Goal: Information Seeking & Learning: Find specific fact

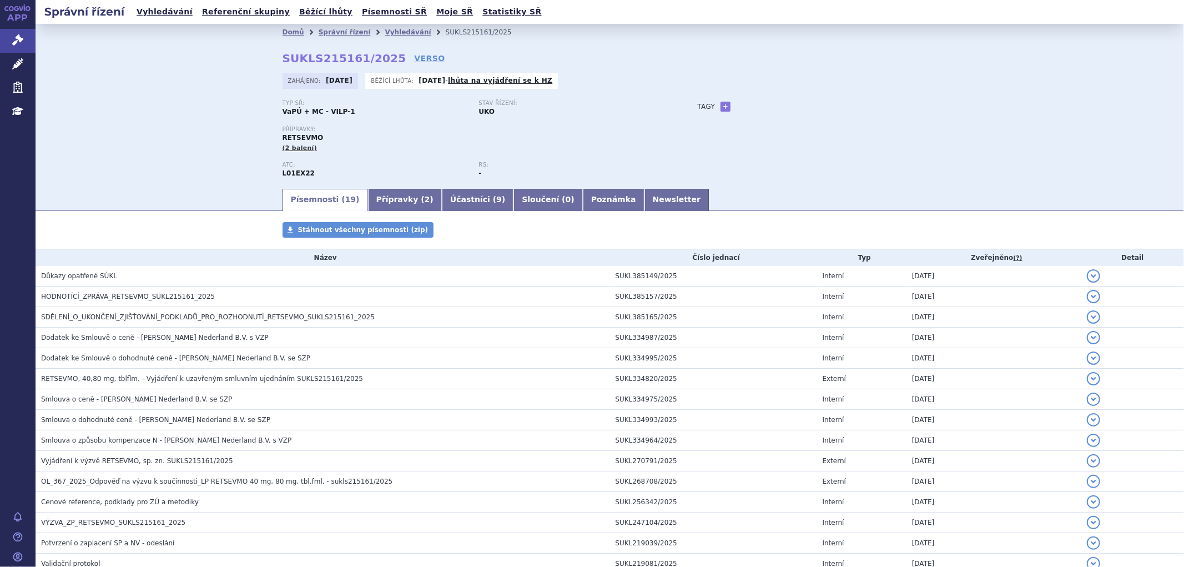
click at [615, 104] on p "Stav řízení:" at bounding box center [571, 103] width 185 height 7
click at [692, 140] on div "Typ SŘ: VaPÚ + MC - VILP-1 Stav řízení: UKO Přípravky: RETSEVMO (2 balení) ATC:…" at bounding box center [610, 143] width 655 height 87
click at [386, 37] on li "Vyhledávání" at bounding box center [415, 32] width 61 height 17
click at [389, 31] on link "Vyhledávání" at bounding box center [408, 32] width 46 height 8
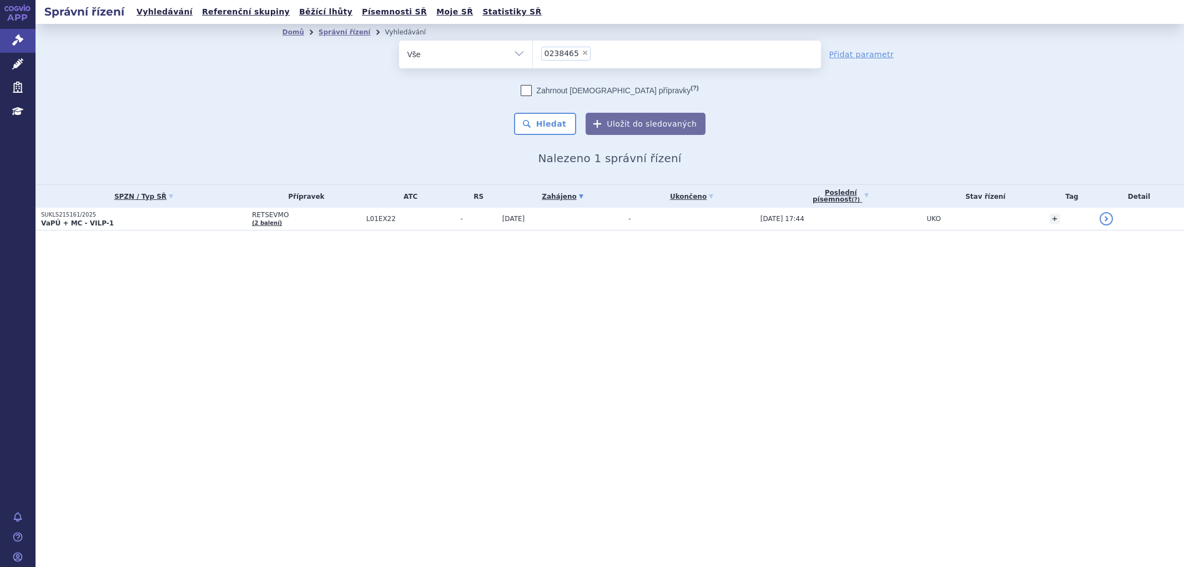
select select "0238465"
click at [554, 123] on button "Hledat" at bounding box center [545, 124] width 63 height 22
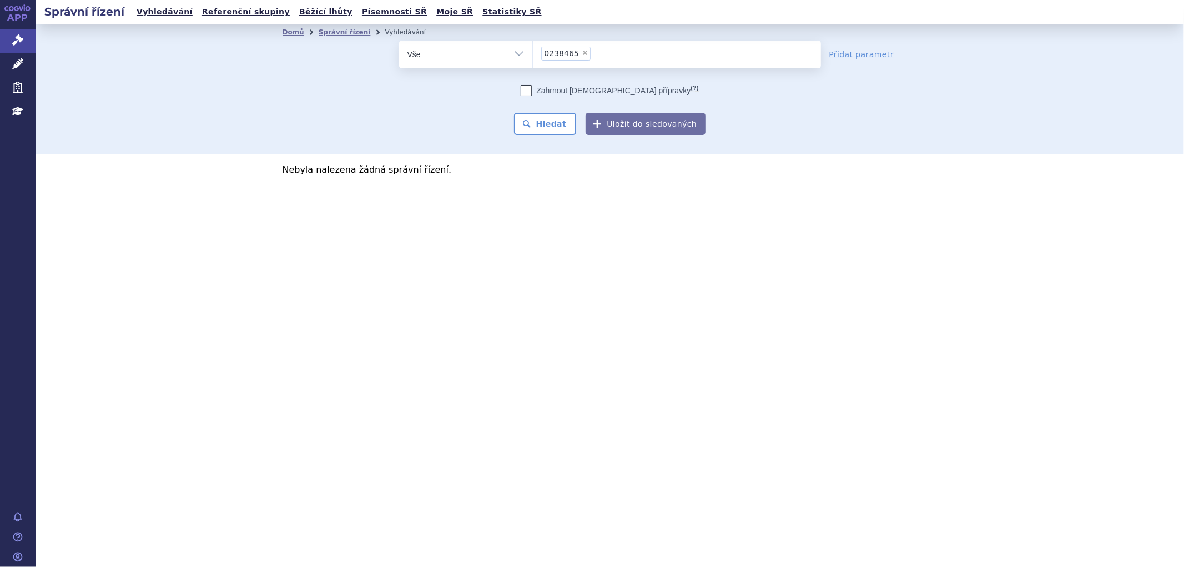
click at [607, 56] on ul "× 0238465" at bounding box center [677, 53] width 288 height 24
click at [533, 56] on select "0238465" at bounding box center [533, 54] width 1 height 28
select select
type input "0238465"
click at [556, 108] on div "Zahrnout bratrské přípravky (?) * Pozor, hledání dle vyhledávacího parametru In…" at bounding box center [610, 110] width 422 height 50
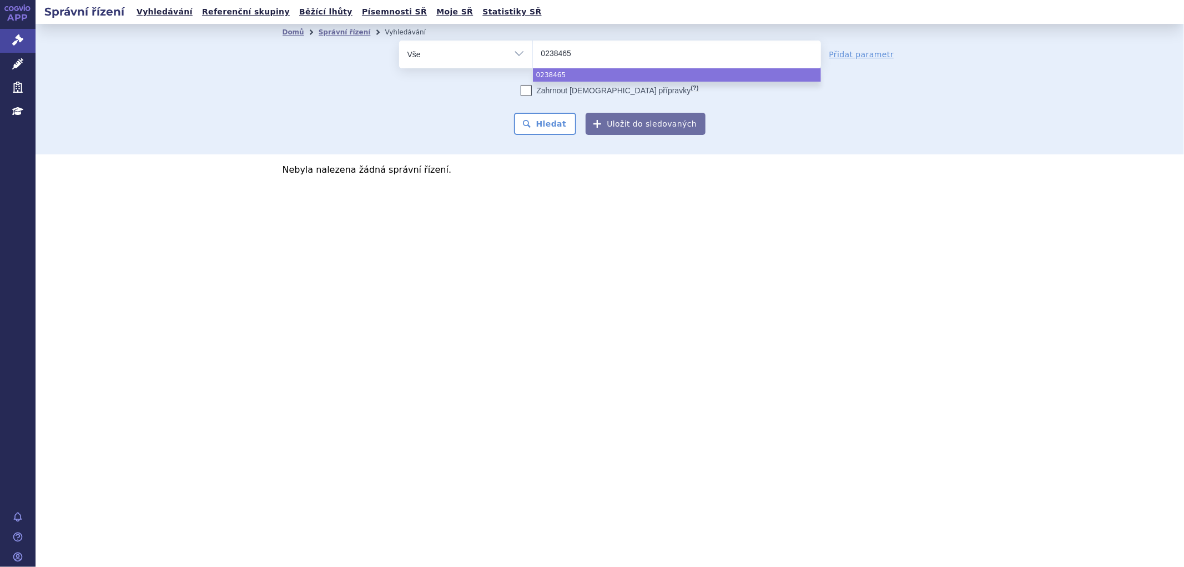
click at [556, 121] on button "Hledat" at bounding box center [545, 124] width 63 height 22
click at [554, 137] on div "Domů Správní řízení Vyhledávání Vyhledávání ve správních řízeních odstranit Vše…" at bounding box center [610, 89] width 1149 height 130
select select "0238465"
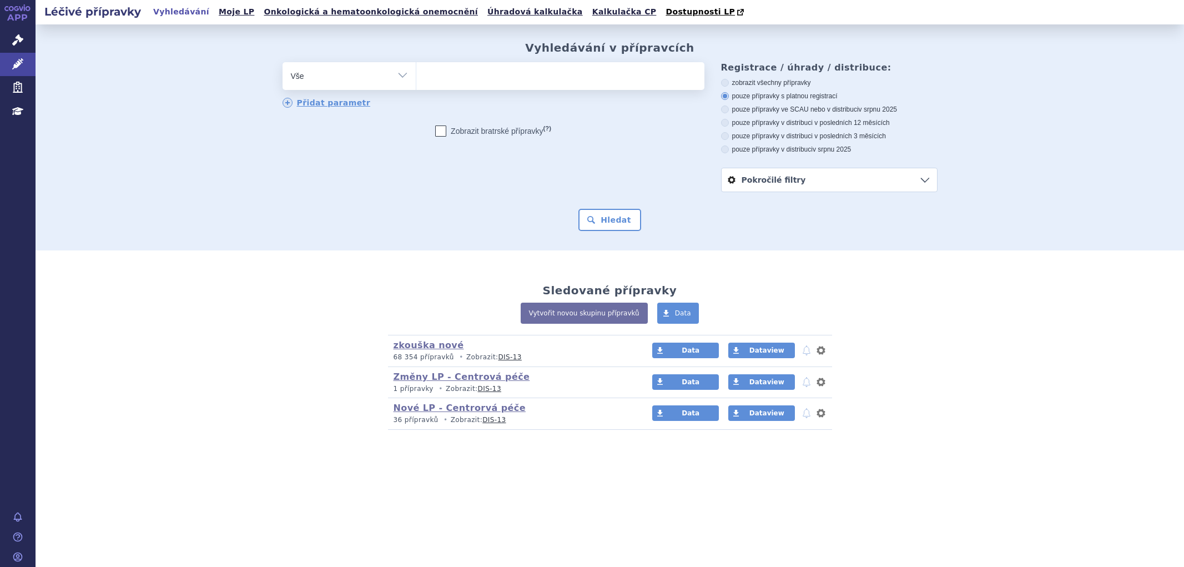
click at [485, 76] on ul at bounding box center [560, 73] width 288 height 23
click at [416, 76] on select at bounding box center [416, 76] width 1 height 28
paste input "0238465"
type input "0238465"
select select "0238465"
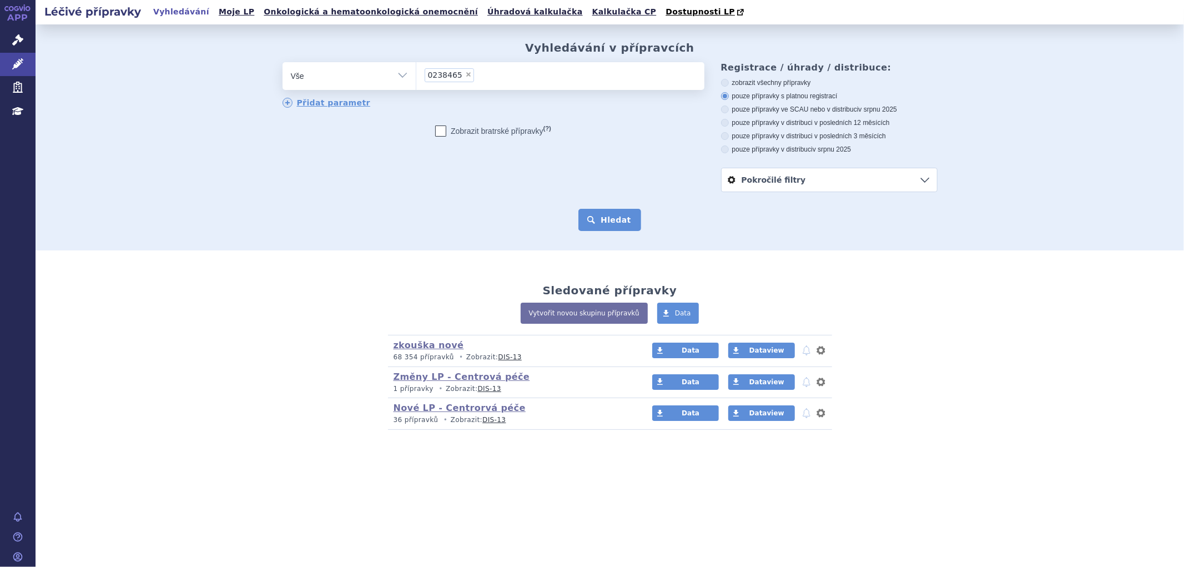
click at [607, 220] on button "Hledat" at bounding box center [610, 220] width 63 height 22
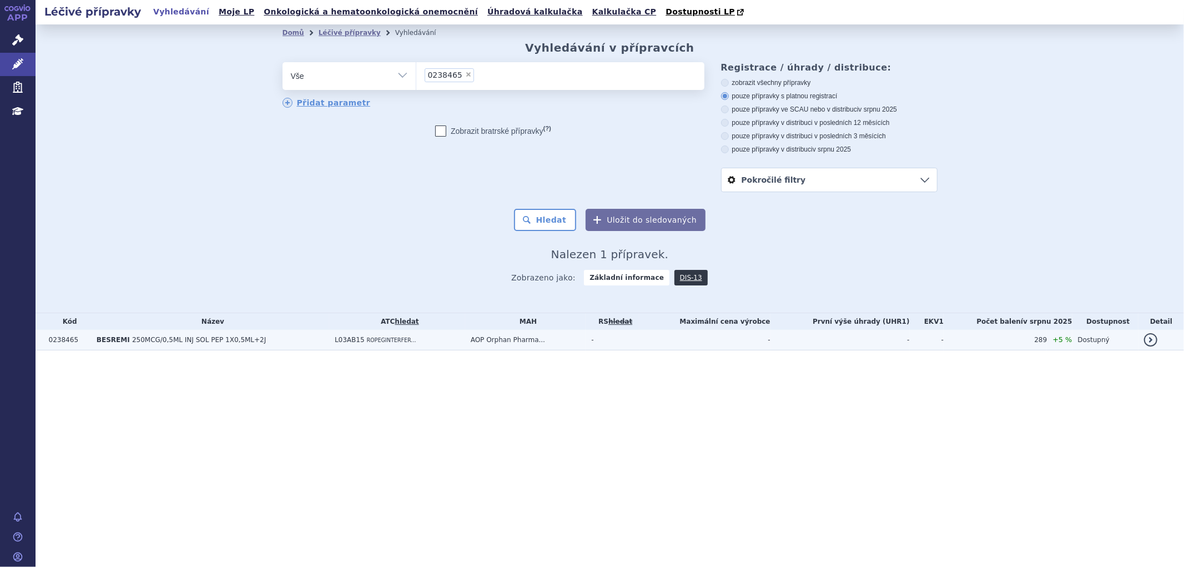
click at [423, 349] on td "L03AB15 ROPEGINTERFER..." at bounding box center [397, 340] width 136 height 21
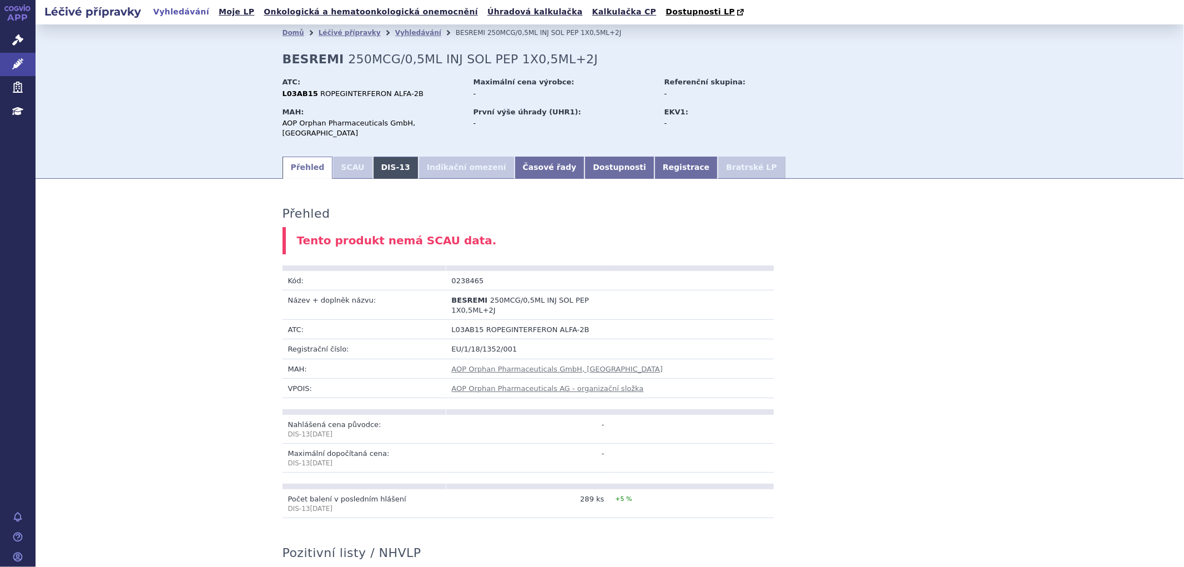
click at [373, 158] on link "DIS-13" at bounding box center [396, 168] width 46 height 22
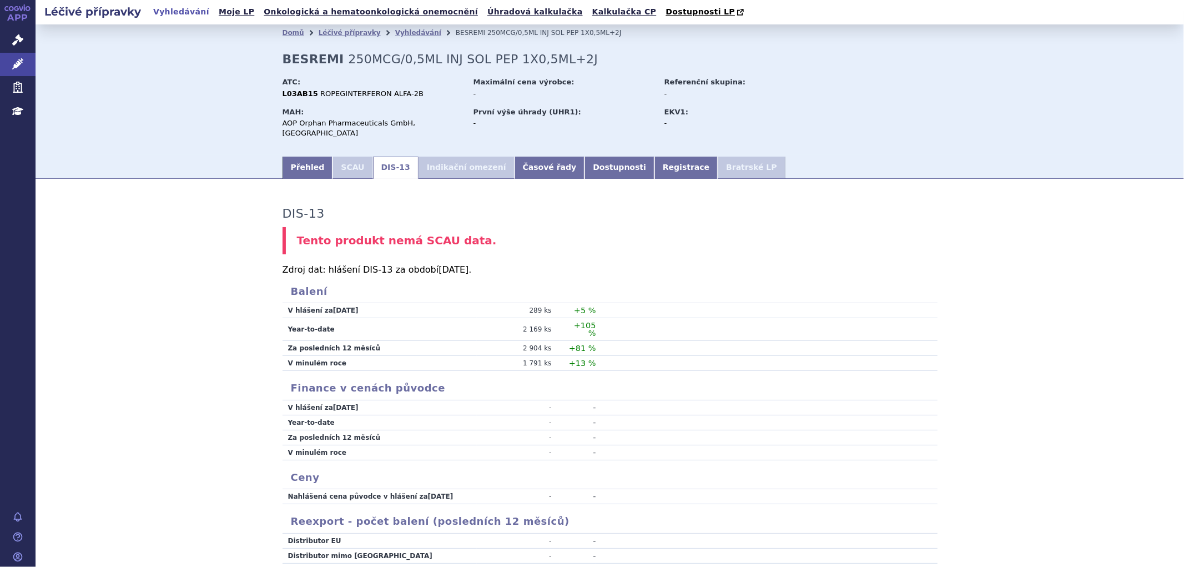
click at [337, 157] on li "SCAU" at bounding box center [353, 168] width 40 height 22
click at [314, 158] on link "Přehled" at bounding box center [308, 168] width 51 height 22
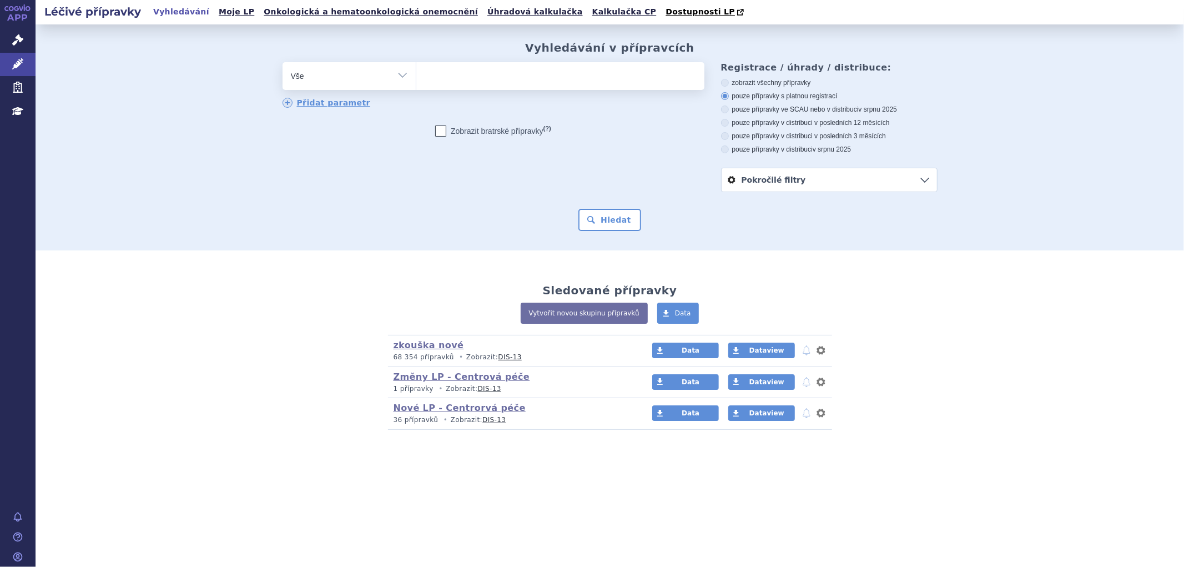
click at [545, 82] on ul at bounding box center [560, 73] width 288 height 23
click at [416, 82] on select at bounding box center [416, 76] width 1 height 28
paste input "WELIREG"
type input "WELIREG"
select select "WELIREG"
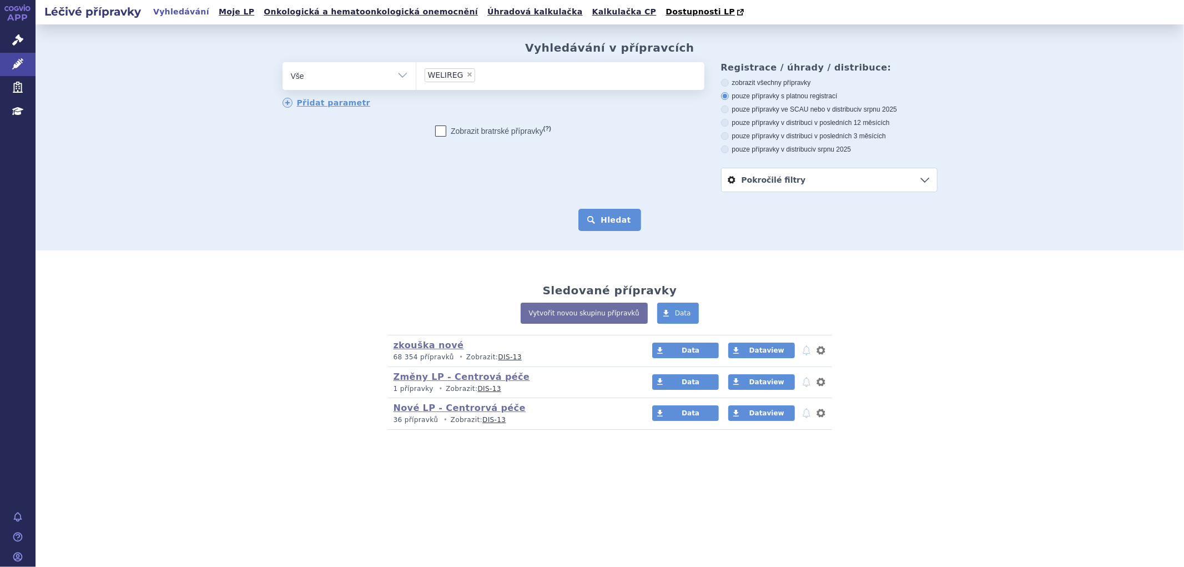
click at [607, 224] on button "Hledat" at bounding box center [610, 220] width 63 height 22
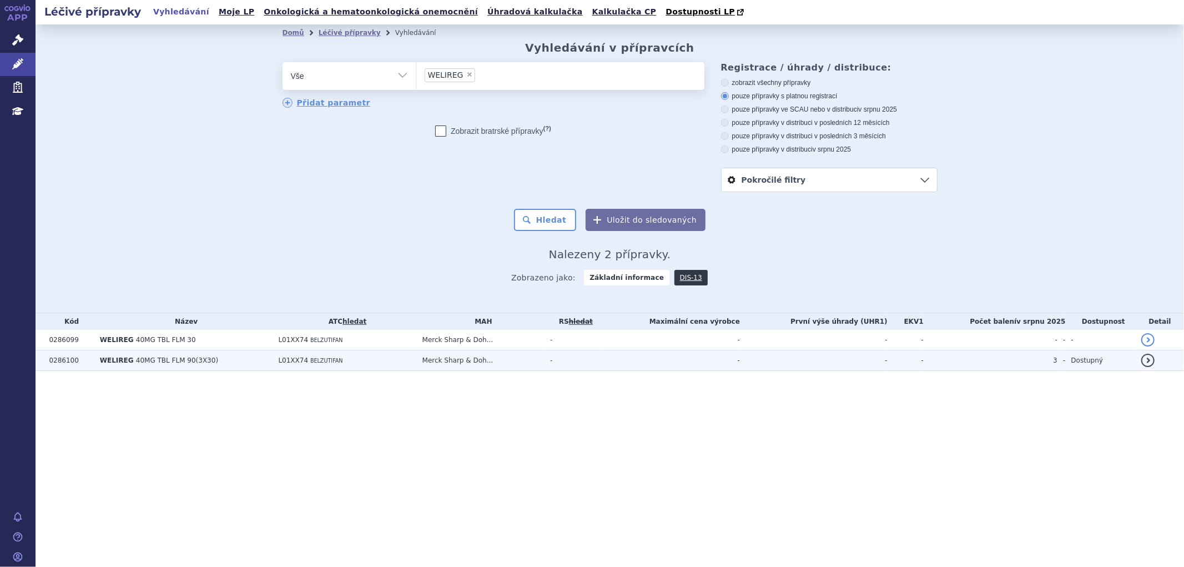
click at [234, 362] on td "WELIREG 40MG TBL FLM 90(3X30)" at bounding box center [183, 360] width 179 height 21
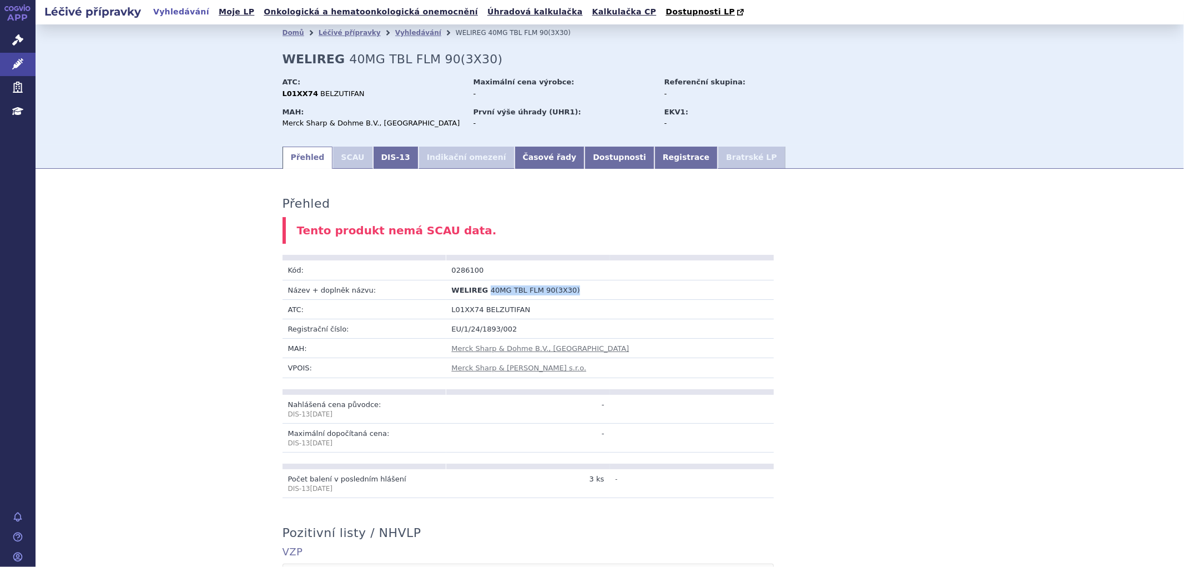
drag, startPoint x: 504, startPoint y: 291, endPoint x: 557, endPoint y: 290, distance: 52.8
click at [557, 290] on span "40MG TBL FLM 90(3X30)" at bounding box center [535, 290] width 89 height 8
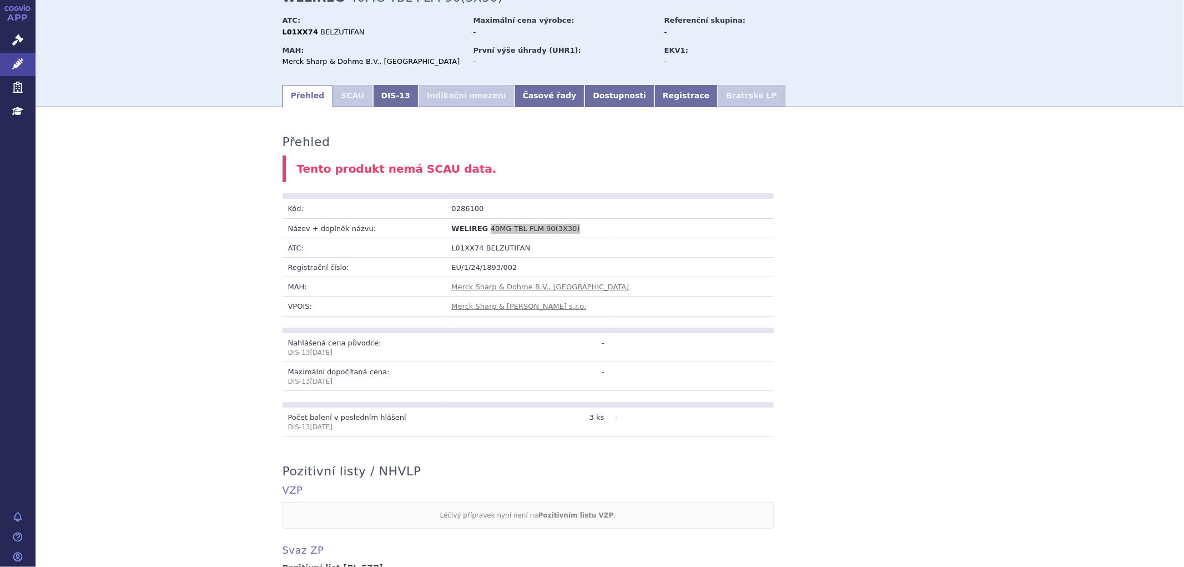
scroll to position [54, 0]
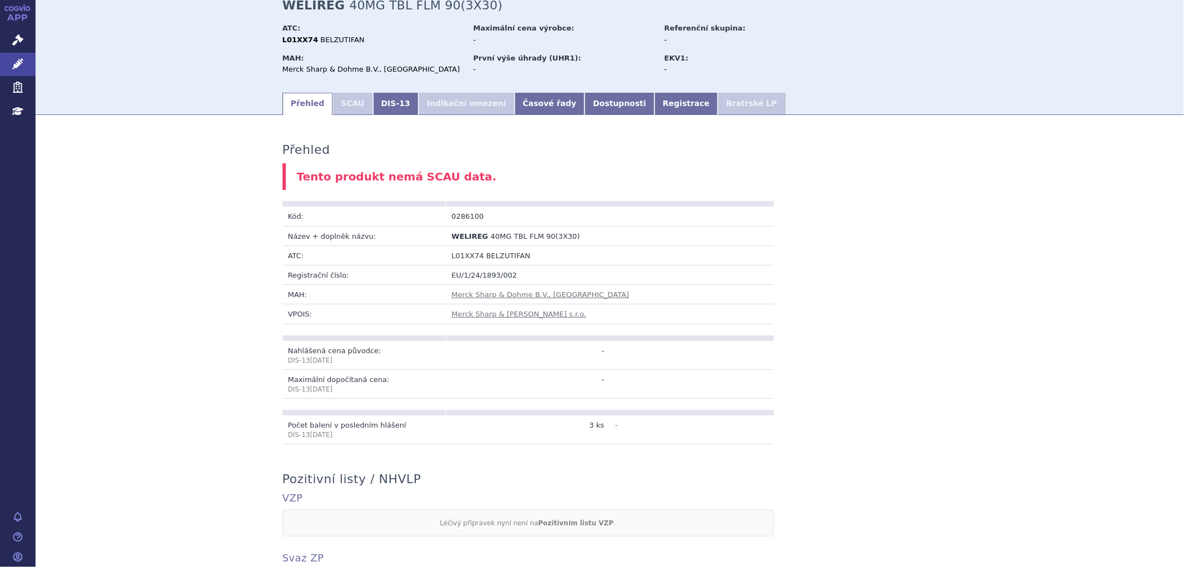
click at [624, 262] on td "L01XX74 BELZUTIFAN" at bounding box center [610, 254] width 328 height 19
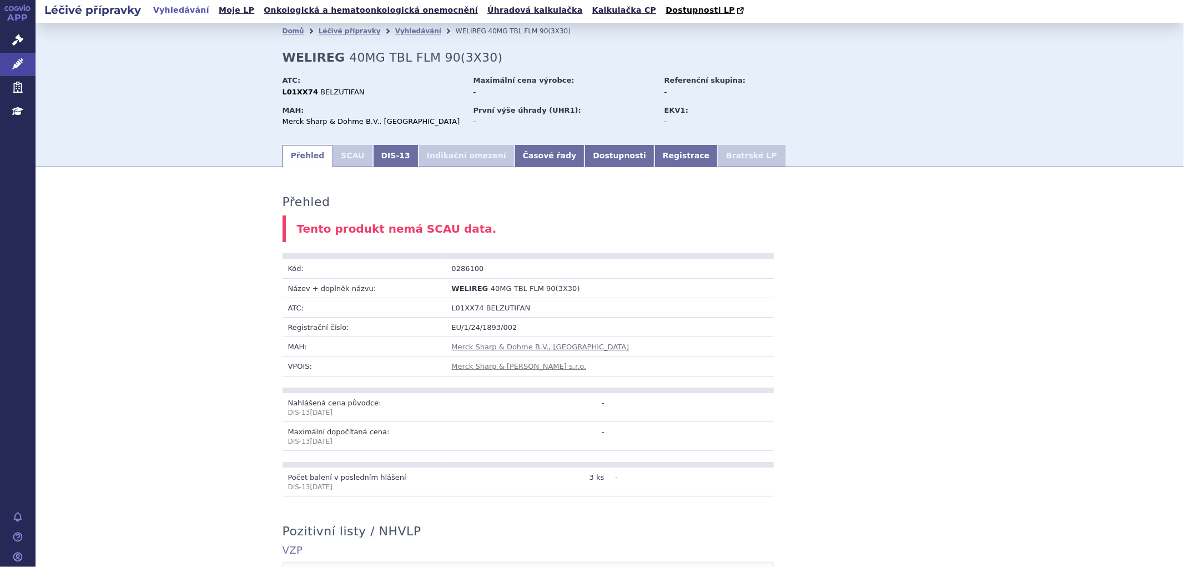
scroll to position [0, 0]
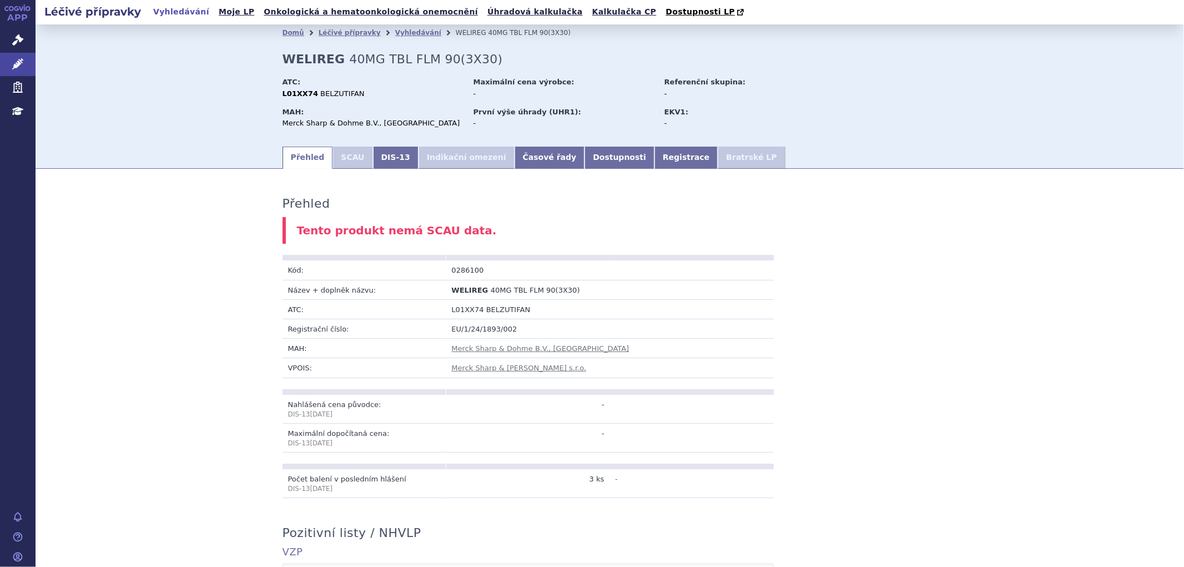
click at [856, 145] on div "Domů Léčivé přípravky Vyhledávání WELIREG 40MG TBL FLM 90(3X30) WELIREG 40MG TB…" at bounding box center [610, 93] width 700 height 104
click at [392, 168] on link "DIS-13" at bounding box center [396, 158] width 46 height 22
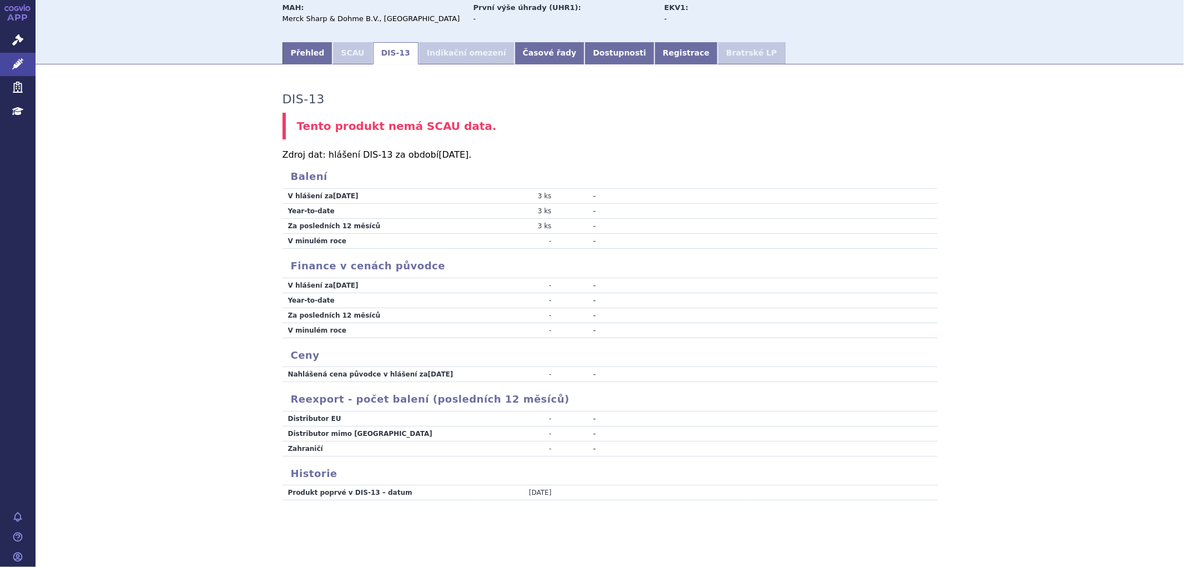
scroll to position [107, 0]
click at [515, 53] on link "Časové řady" at bounding box center [550, 53] width 71 height 22
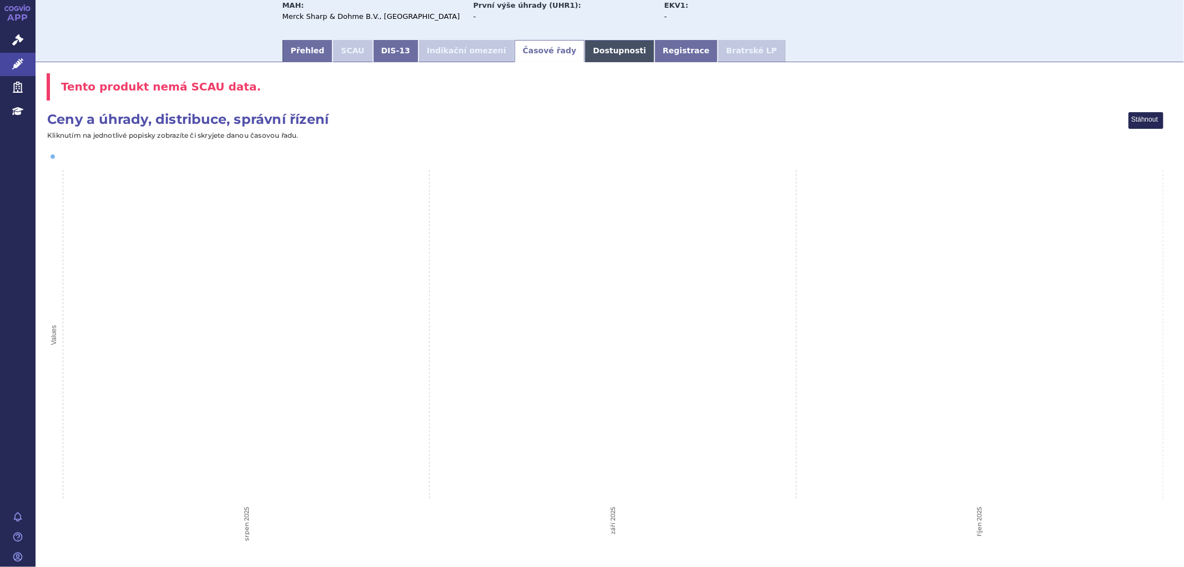
click at [585, 51] on link "Dostupnosti" at bounding box center [620, 51] width 70 height 22
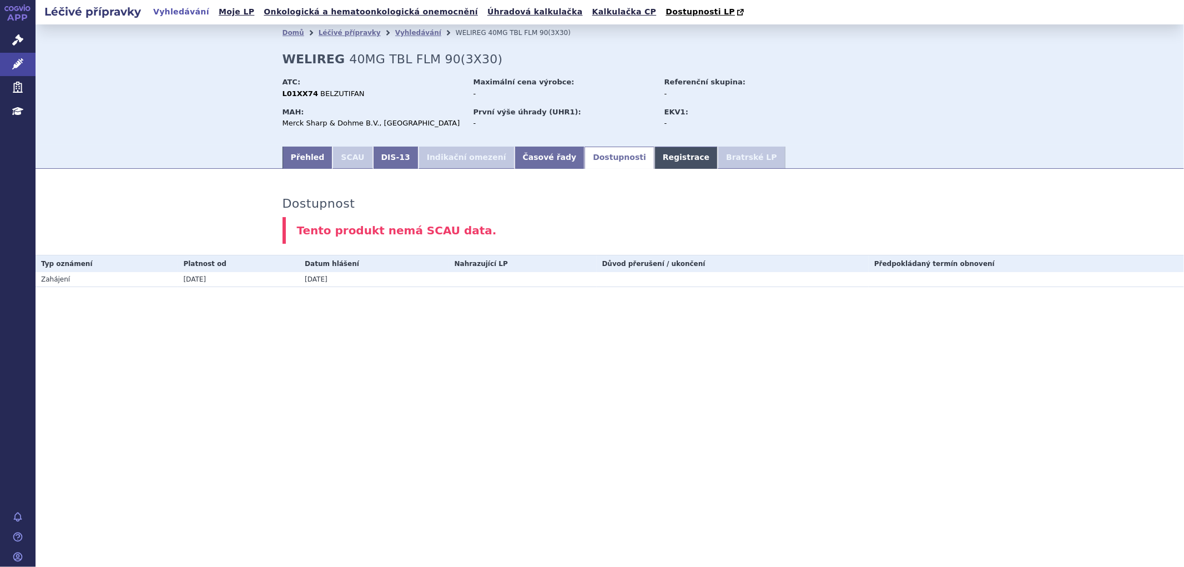
click at [655, 159] on link "Registrace" at bounding box center [686, 158] width 63 height 22
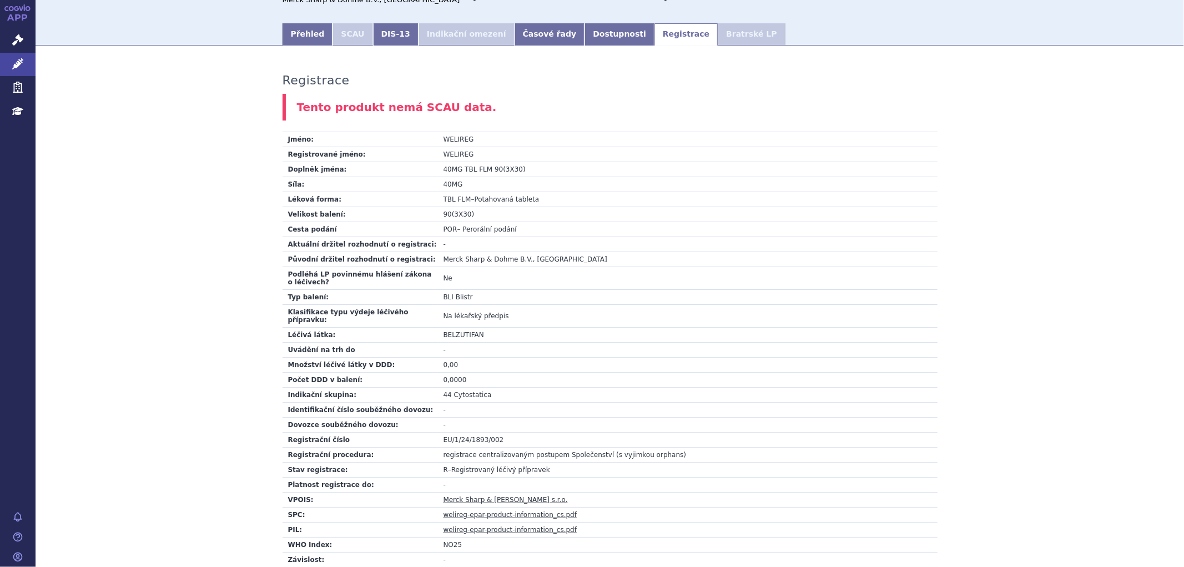
scroll to position [247, 0]
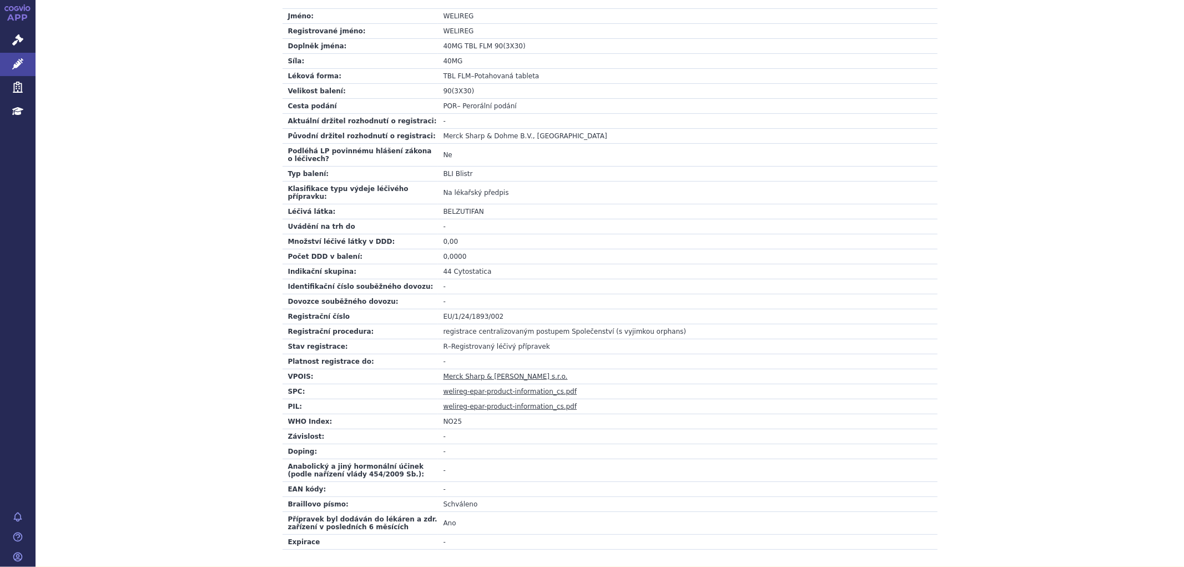
click at [445, 78] on span "TBL FLM" at bounding box center [458, 76] width 28 height 8
click at [450, 96] on td "90(3X30)" at bounding box center [688, 91] width 500 height 15
click at [454, 103] on td "POR – Perorální podání" at bounding box center [688, 106] width 500 height 15
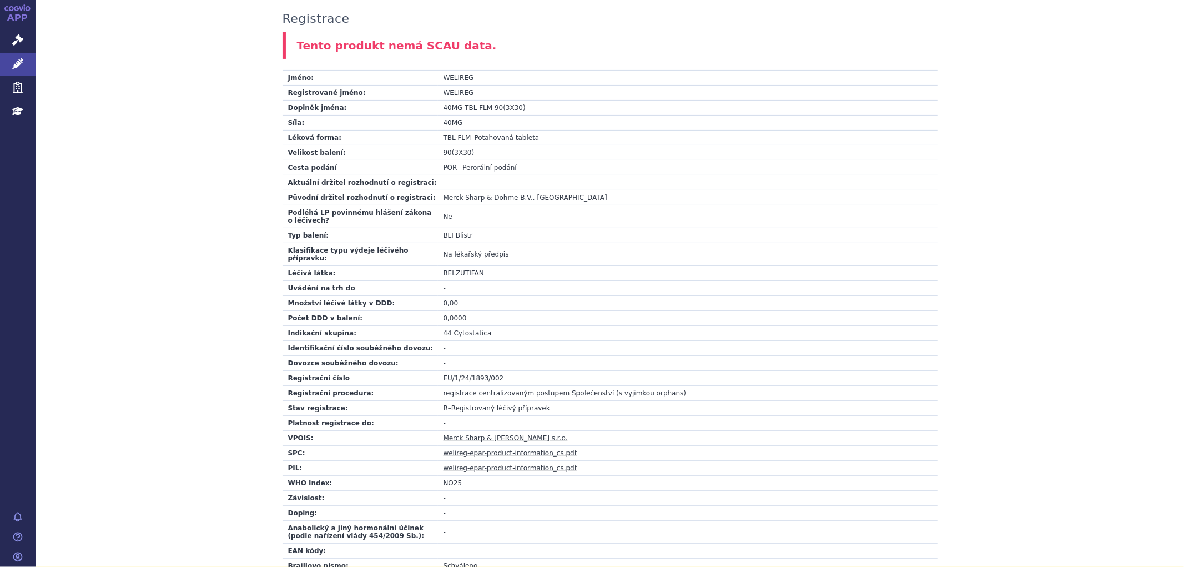
click at [470, 164] on td "POR – Perorální podání" at bounding box center [688, 167] width 500 height 15
drag, startPoint x: 508, startPoint y: 168, endPoint x: 426, endPoint y: 168, distance: 81.1
click at [426, 168] on tr "Cesta podání POR – Perorální podání" at bounding box center [610, 167] width 655 height 15
click at [369, 171] on td "Cesta podání" at bounding box center [360, 167] width 155 height 15
click at [329, 202] on td "Původní držitel rozhodnutí o registraci:" at bounding box center [360, 197] width 155 height 15
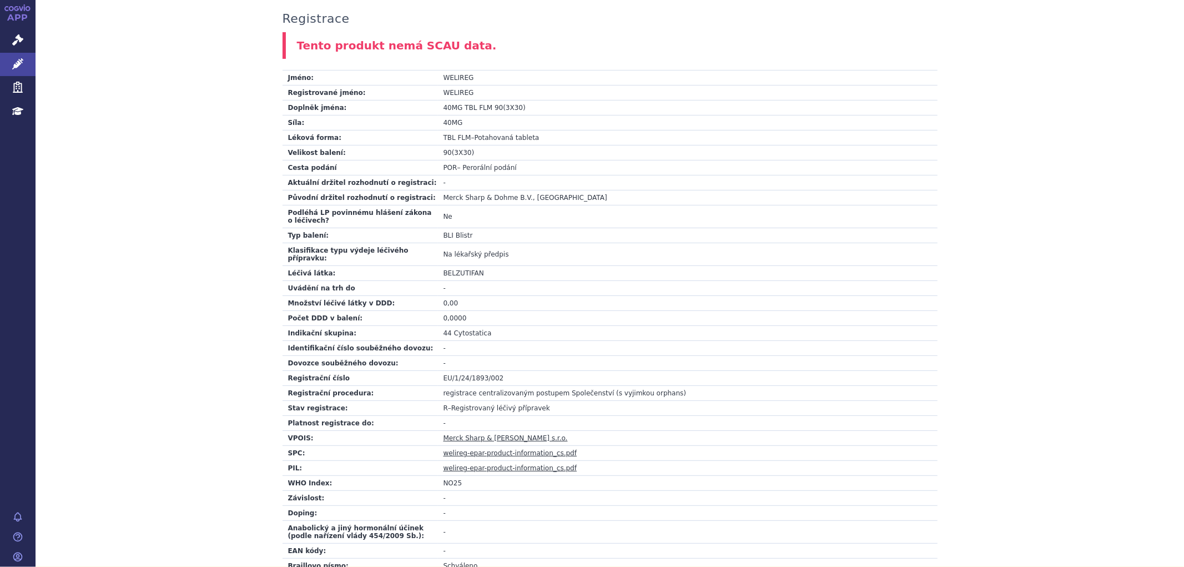
click at [340, 212] on td "Podléhá LP povinnému hlášení zákona o léčivech?" at bounding box center [360, 216] width 155 height 23
click at [348, 240] on td "Typ balení:" at bounding box center [360, 235] width 155 height 15
click at [456, 239] on span "Blistr" at bounding box center [464, 236] width 17 height 8
click at [12, 65] on icon at bounding box center [17, 63] width 11 height 11
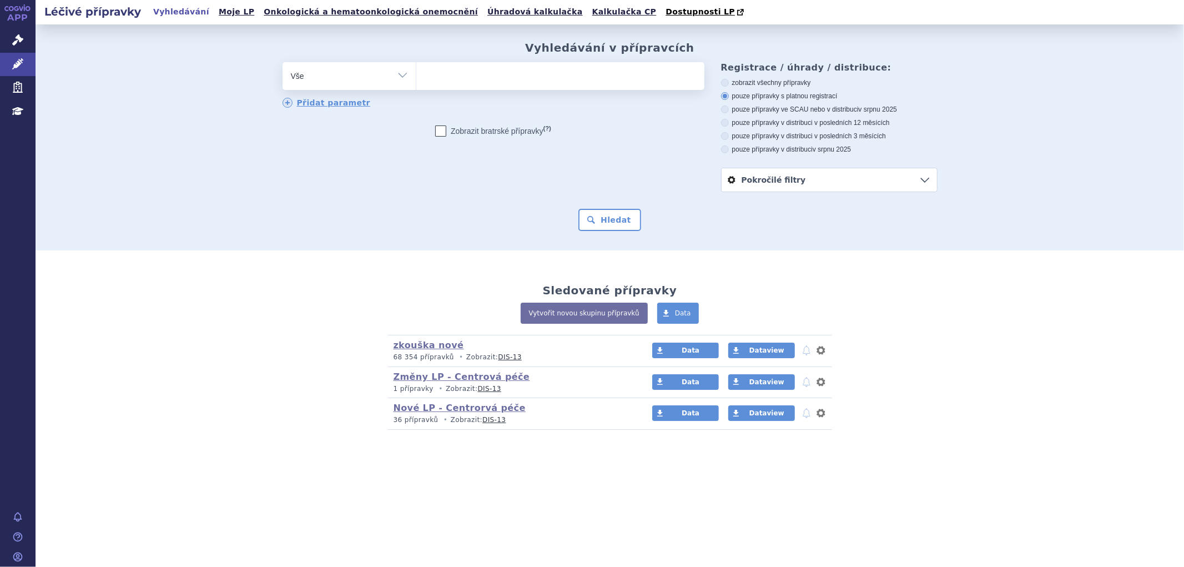
click at [542, 71] on ul at bounding box center [560, 73] width 288 height 23
click at [416, 71] on select at bounding box center [416, 76] width 1 height 28
paste input "0186890"
type input "0186890"
select select "0186890"
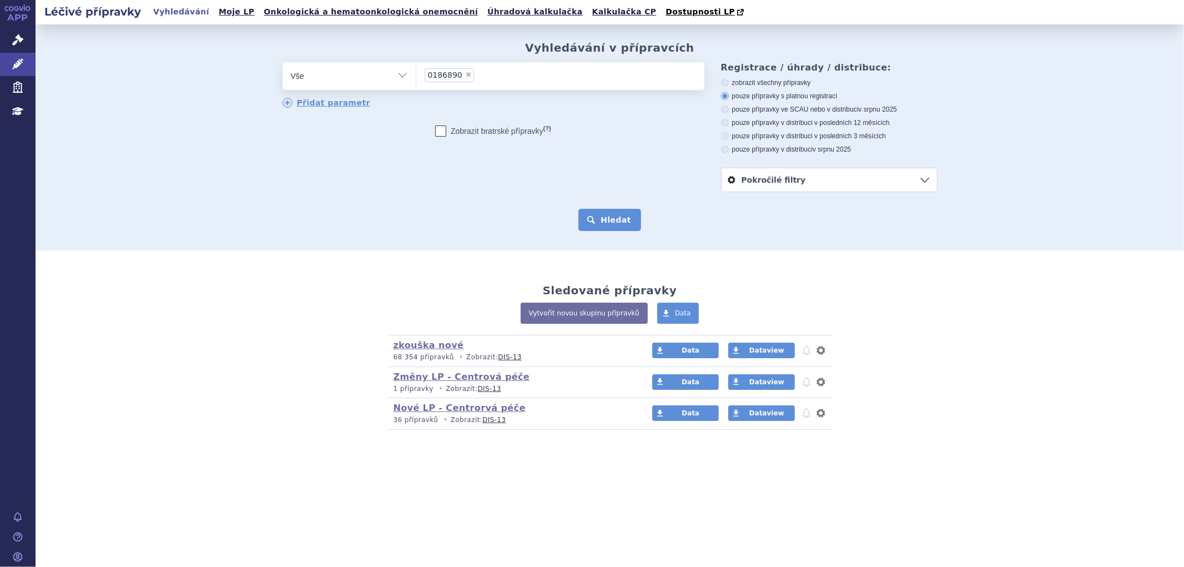
click at [621, 219] on button "Hledat" at bounding box center [610, 220] width 63 height 22
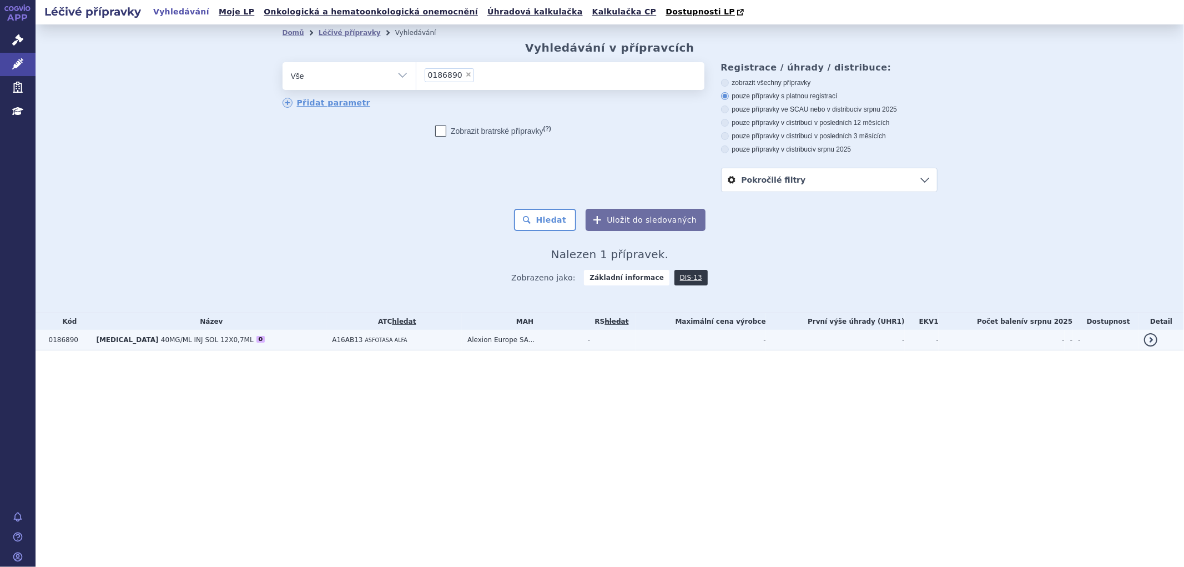
click at [424, 349] on td "A16AB13 ASFOTASA ALFA" at bounding box center [394, 340] width 135 height 21
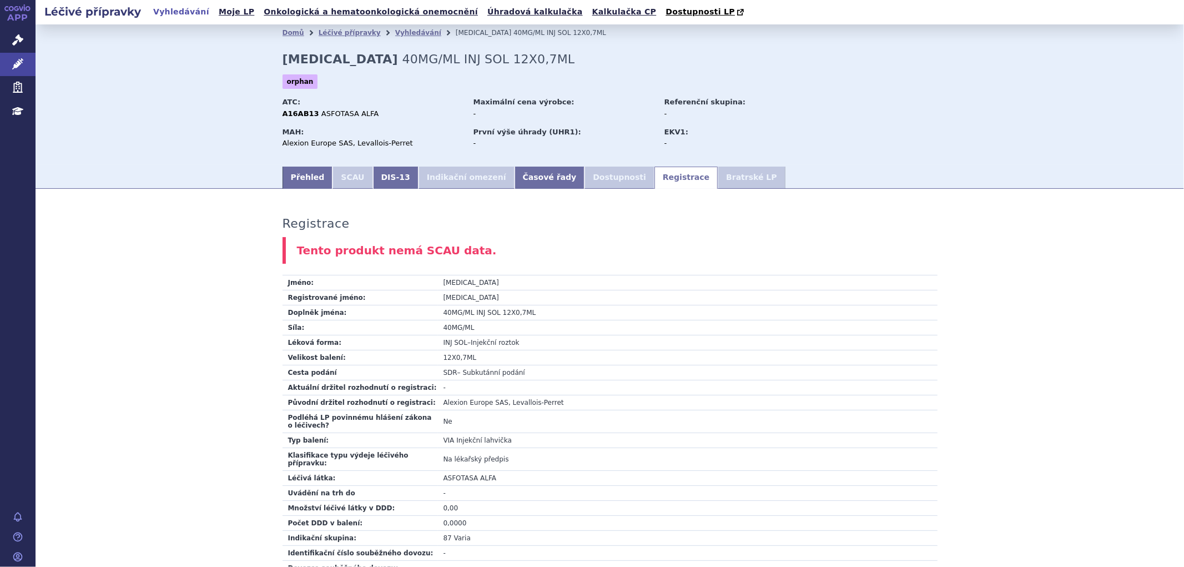
click at [456, 376] on td "SDR – Subkutánní podání" at bounding box center [688, 372] width 500 height 15
click at [395, 30] on link "Vyhledávání" at bounding box center [418, 33] width 46 height 8
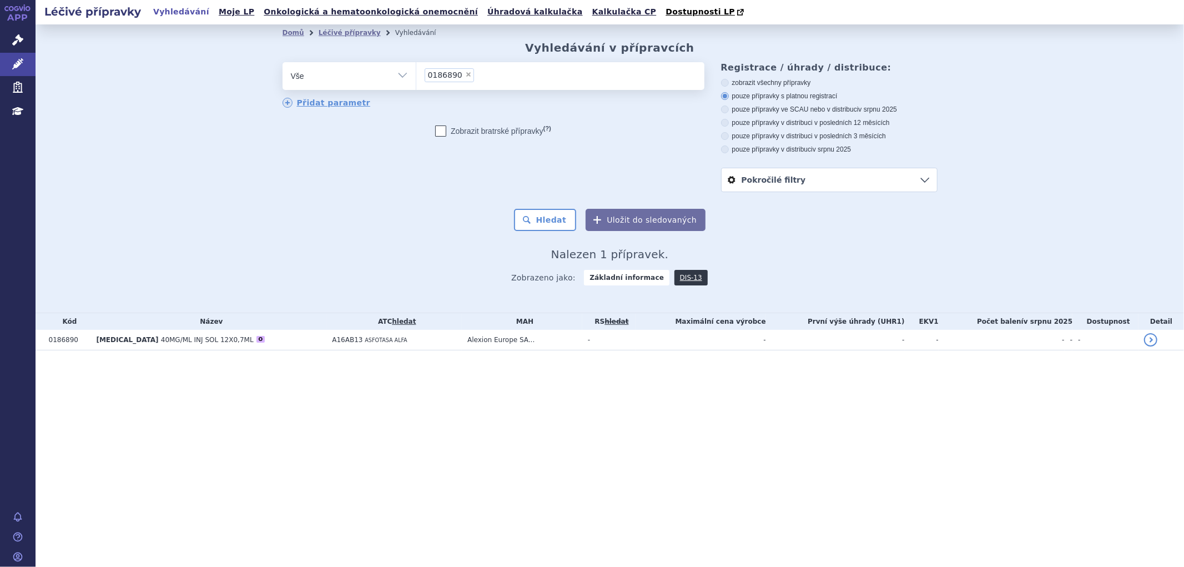
click at [465, 77] on span "×" at bounding box center [468, 74] width 7 height 7
click at [416, 77] on select "0186890" at bounding box center [416, 76] width 1 height 28
select select
type input "0271501"
select select "0271501"
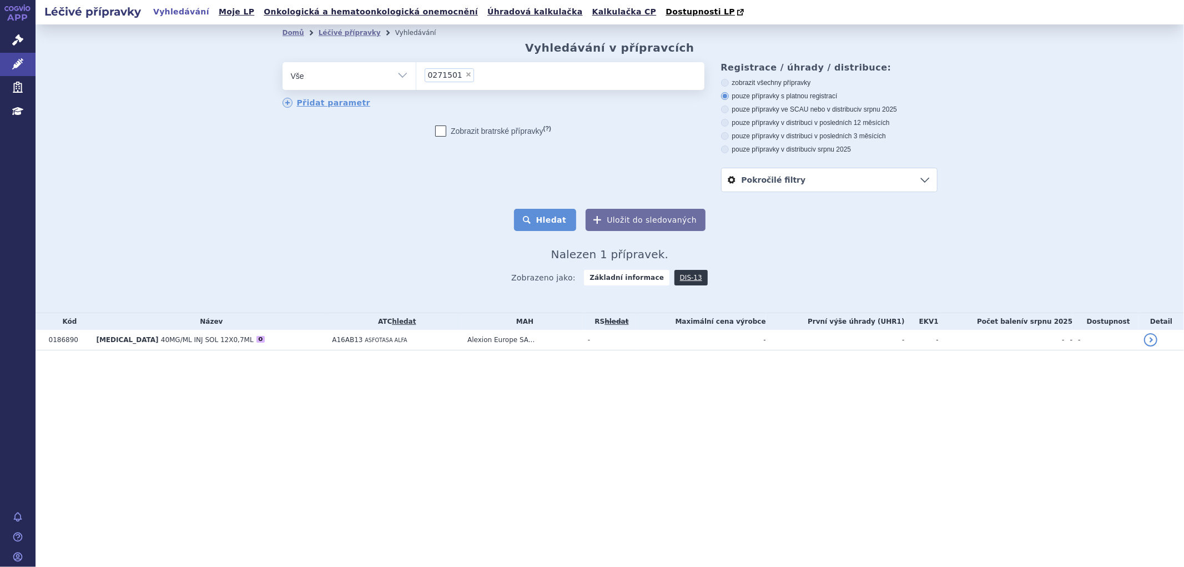
click at [546, 213] on button "Hledat" at bounding box center [545, 220] width 63 height 22
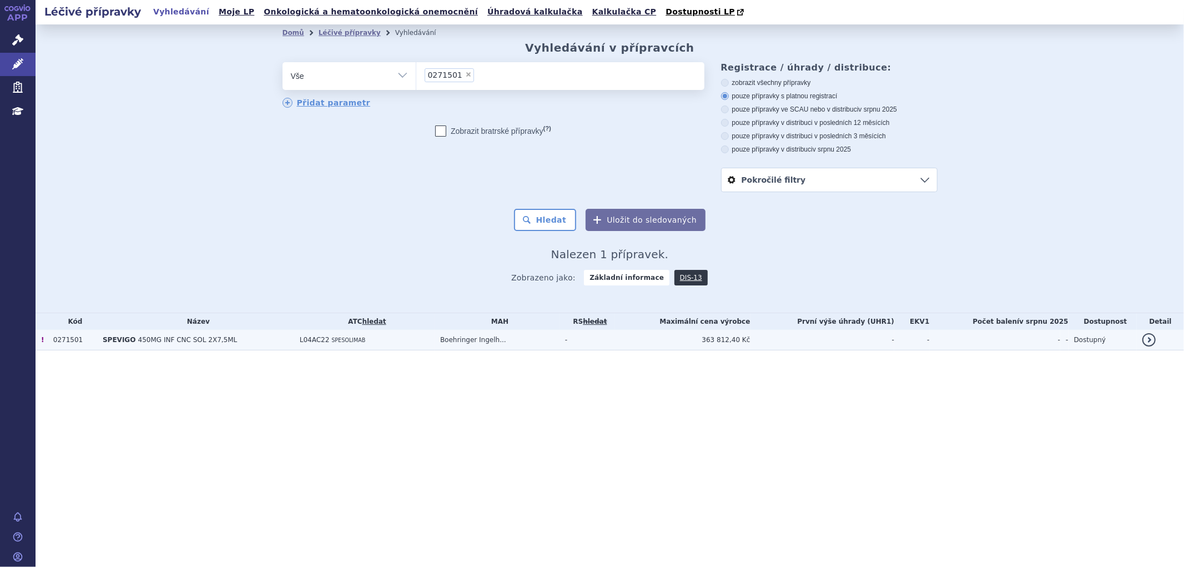
click at [402, 343] on td "L04AC22 SPESOLIMAB" at bounding box center [364, 340] width 140 height 21
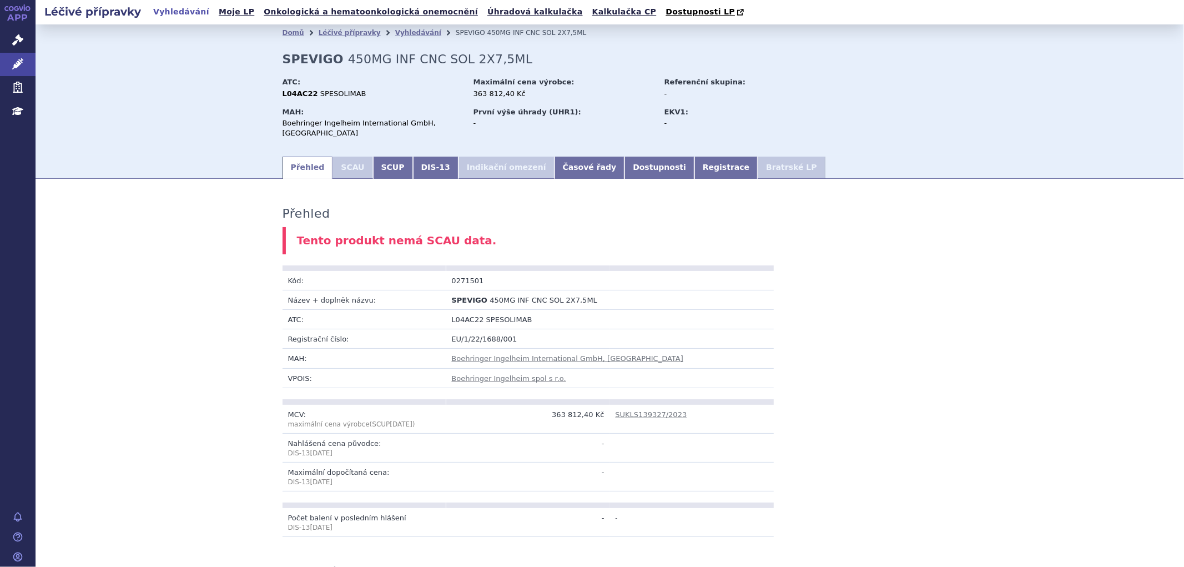
click at [695, 168] on link "Registrace" at bounding box center [726, 168] width 63 height 22
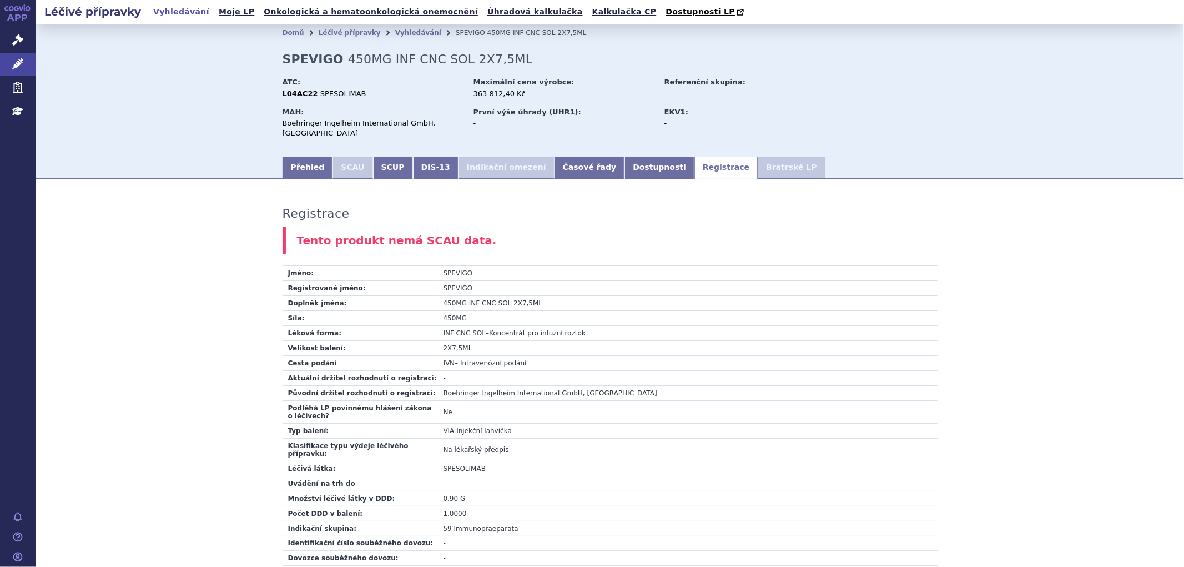
click at [448, 364] on span "IVN" at bounding box center [450, 363] width 12 height 8
click at [456, 434] on span "Injekční lahvička" at bounding box center [484, 431] width 56 height 8
click at [397, 34] on link "Vyhledávání" at bounding box center [418, 33] width 46 height 8
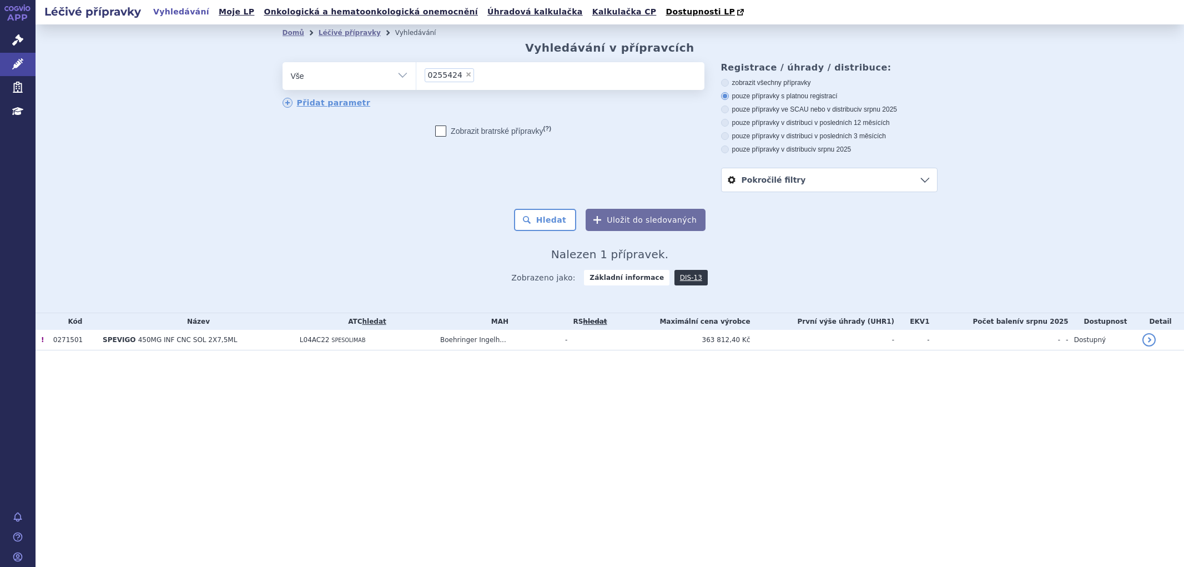
select select "0255424"
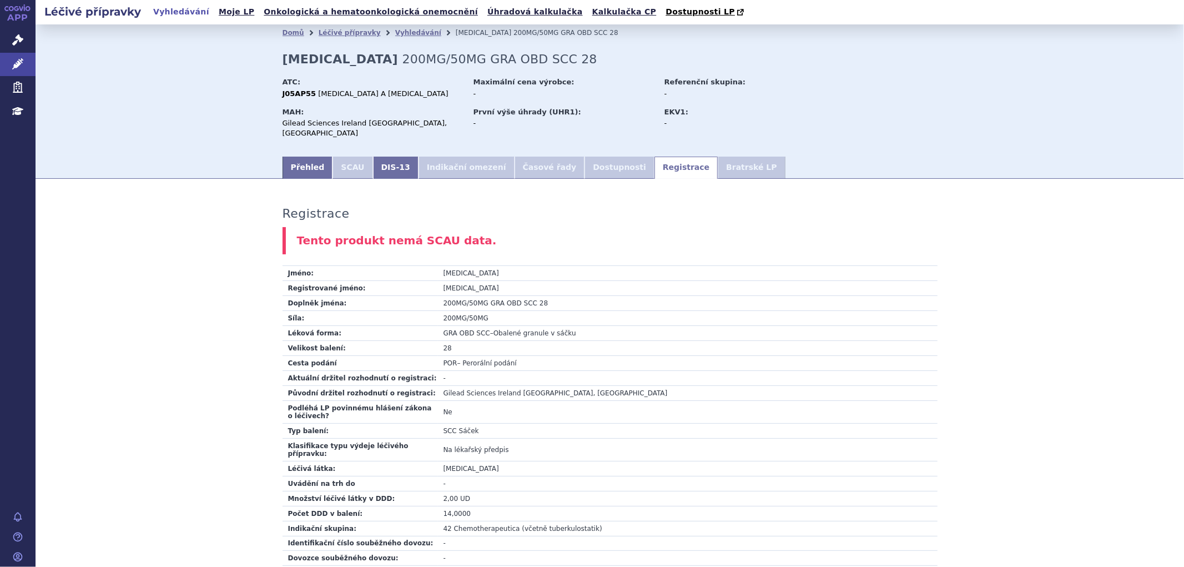
click at [446, 427] on span "SCC" at bounding box center [450, 431] width 13 height 8
drag, startPoint x: 449, startPoint y: 424, endPoint x: 439, endPoint y: 420, distance: 10.5
click at [444, 427] on span "SCC" at bounding box center [450, 431] width 13 height 8
click at [395, 32] on link "Vyhledávání" at bounding box center [418, 33] width 46 height 8
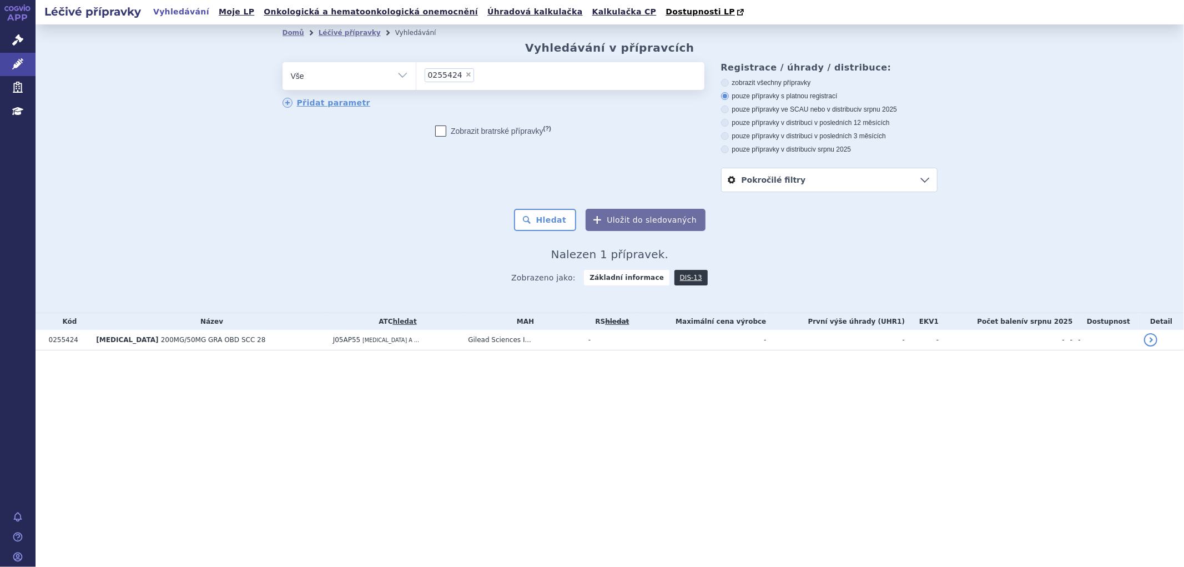
click at [465, 76] on span "×" at bounding box center [468, 74] width 7 height 7
click at [416, 76] on select "0255424" at bounding box center [416, 76] width 1 height 28
select select
type input "0255425"
select select "0255425"
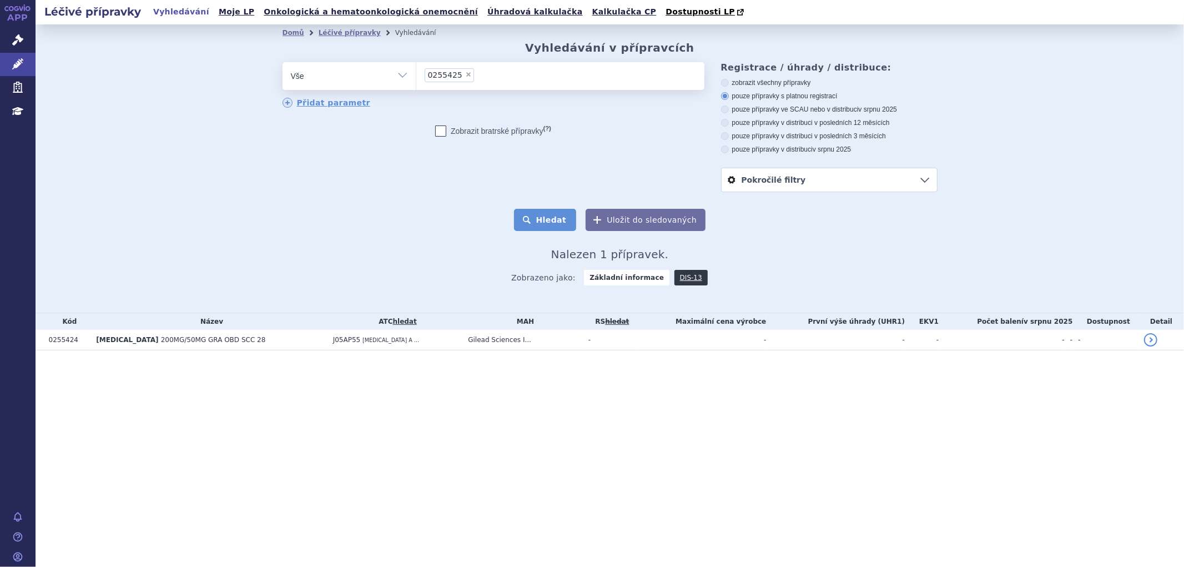
click at [557, 227] on button "Hledat" at bounding box center [545, 220] width 63 height 22
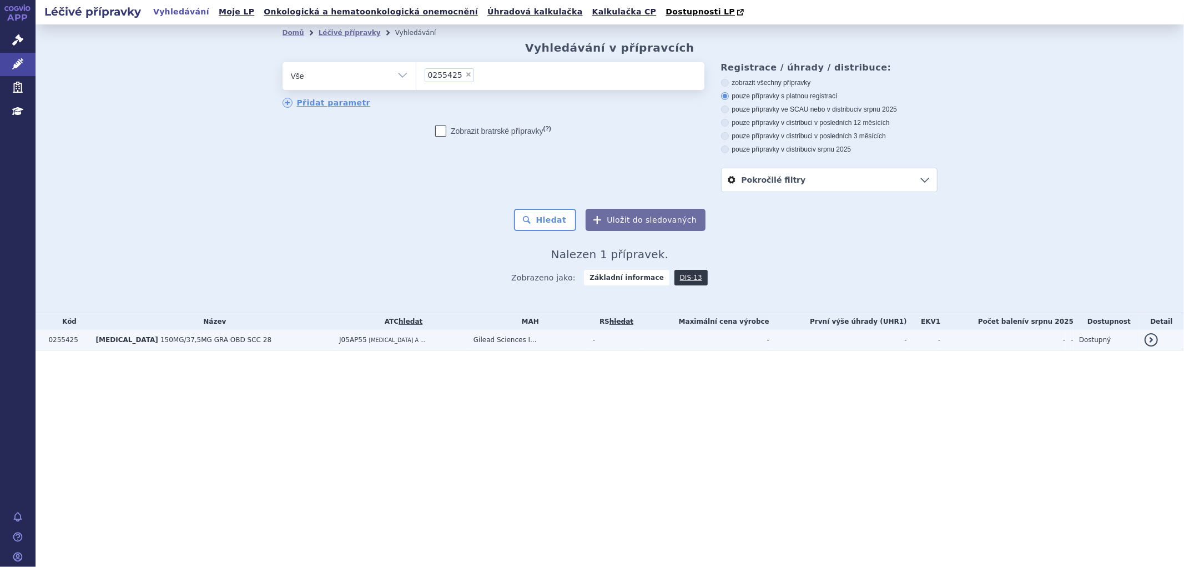
click at [439, 339] on td "J05AP55 [MEDICAL_DATA] A ..." at bounding box center [401, 340] width 134 height 21
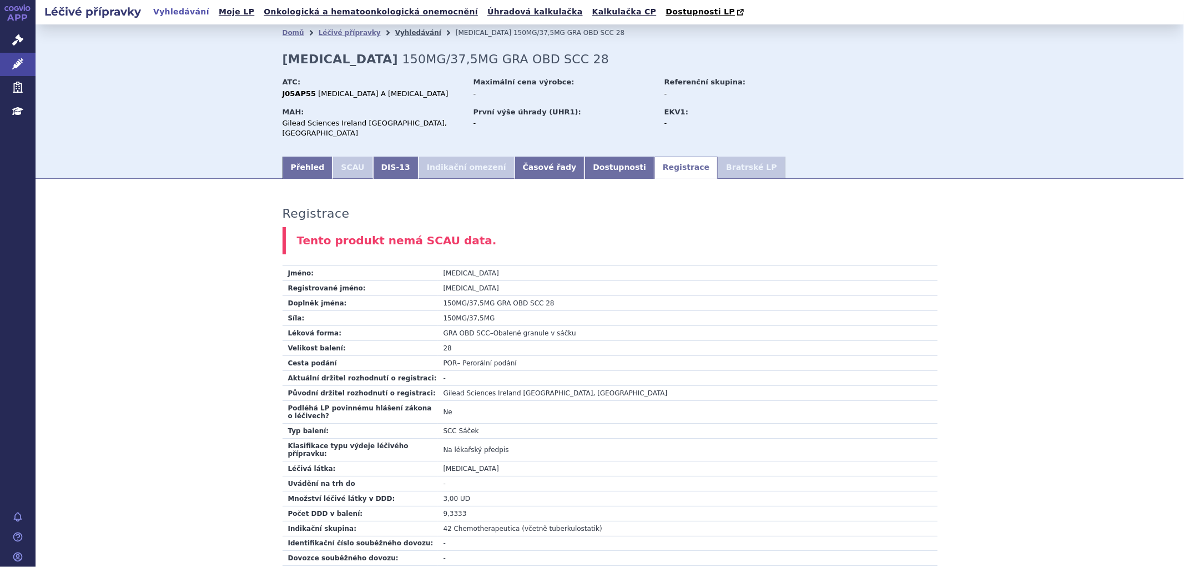
click at [402, 36] on link "Vyhledávání" at bounding box center [418, 33] width 46 height 8
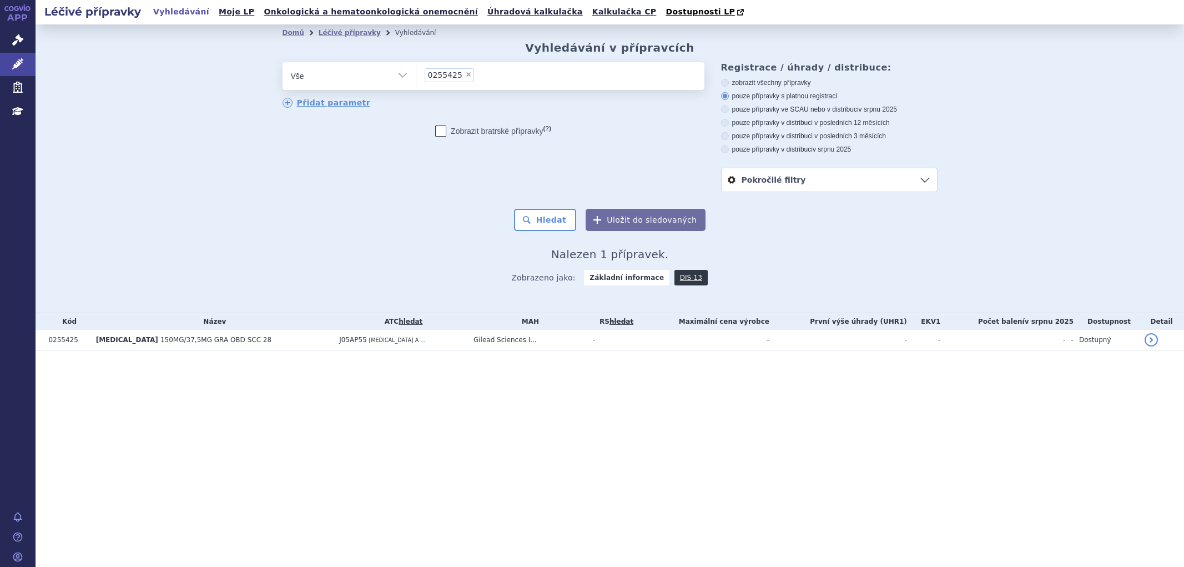
click at [463, 79] on li "× 0255425" at bounding box center [449, 75] width 49 height 14
click at [416, 79] on select "0255425" at bounding box center [416, 76] width 1 height 28
click at [465, 76] on span "×" at bounding box center [468, 74] width 7 height 7
click at [416, 76] on select "0255425" at bounding box center [416, 76] width 1 height 28
select select
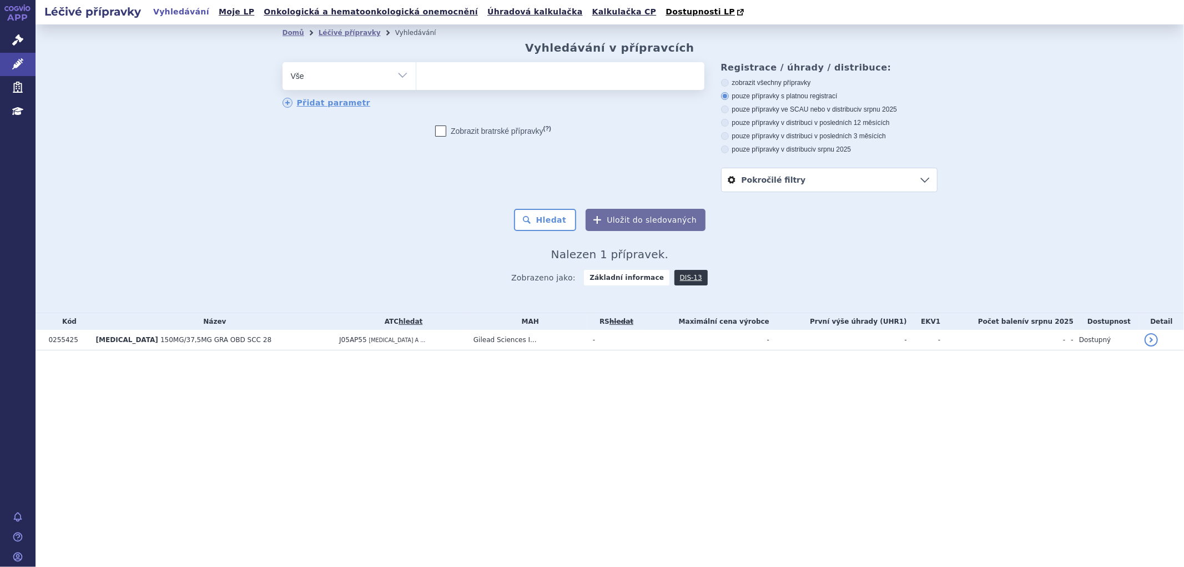
type input "0265689"
select select "0265689"
click at [553, 223] on button "Hledat" at bounding box center [545, 220] width 63 height 22
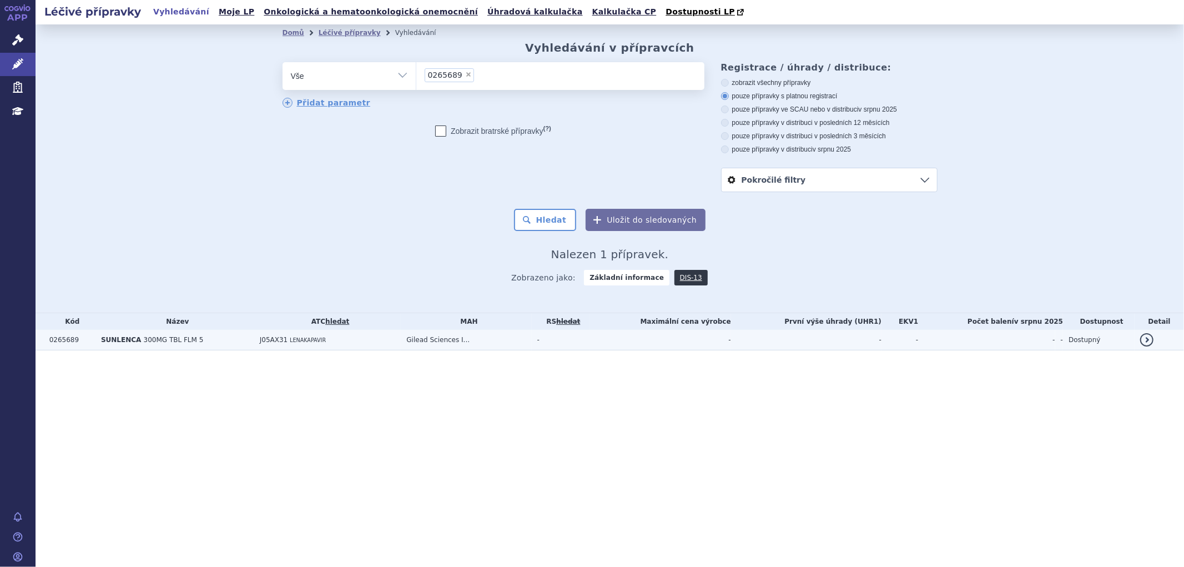
click at [396, 346] on td "J05AX31 LENAKAPAVIR" at bounding box center [327, 340] width 147 height 21
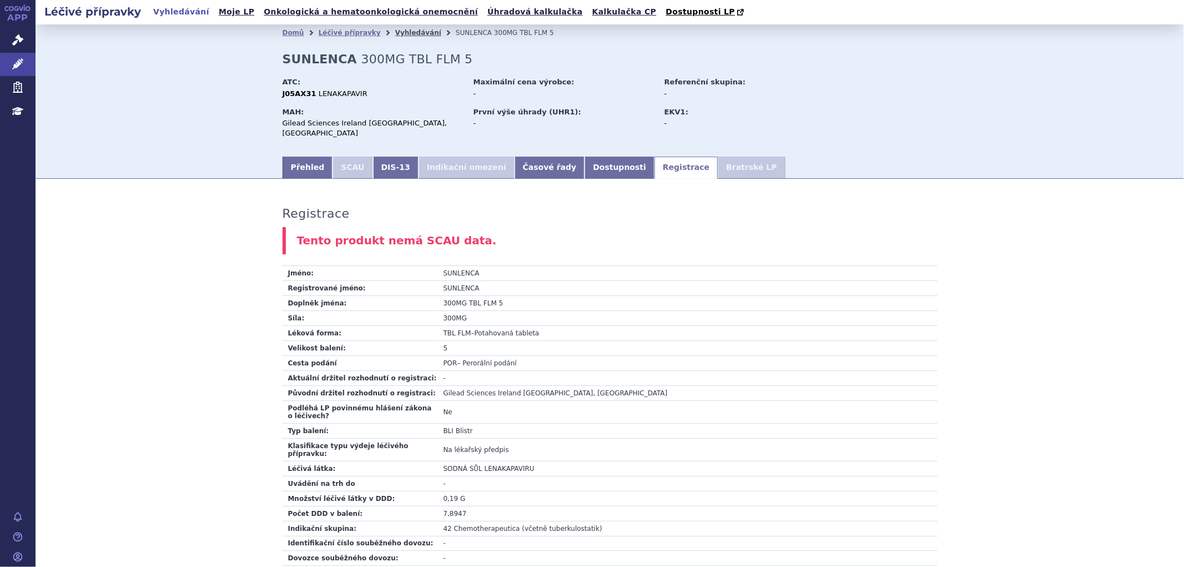
click at [404, 29] on link "Vyhledávání" at bounding box center [418, 33] width 46 height 8
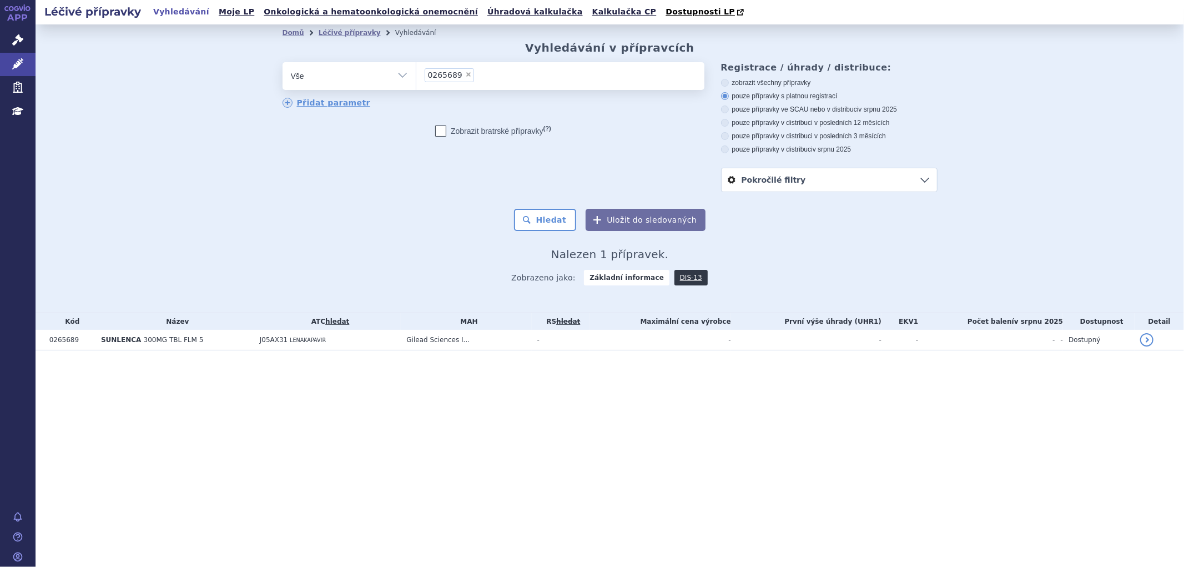
click at [465, 76] on span "×" at bounding box center [468, 74] width 7 height 7
click at [416, 76] on select "0265689" at bounding box center [416, 76] width 1 height 28
select select
type input "0185303"
select select "0185303"
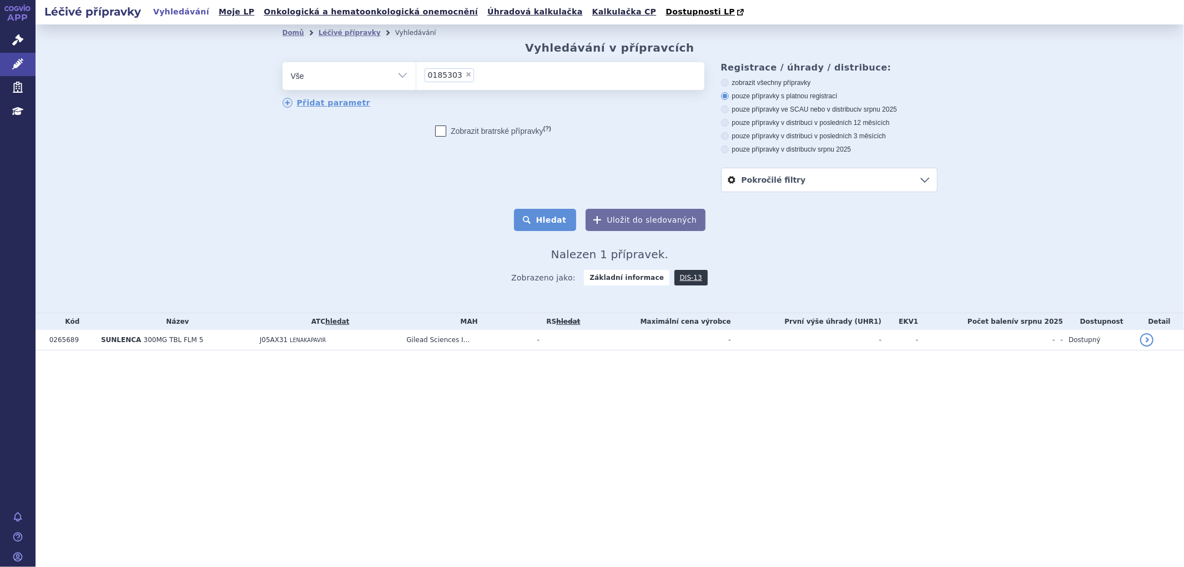
click at [555, 219] on button "Hledat" at bounding box center [545, 220] width 63 height 22
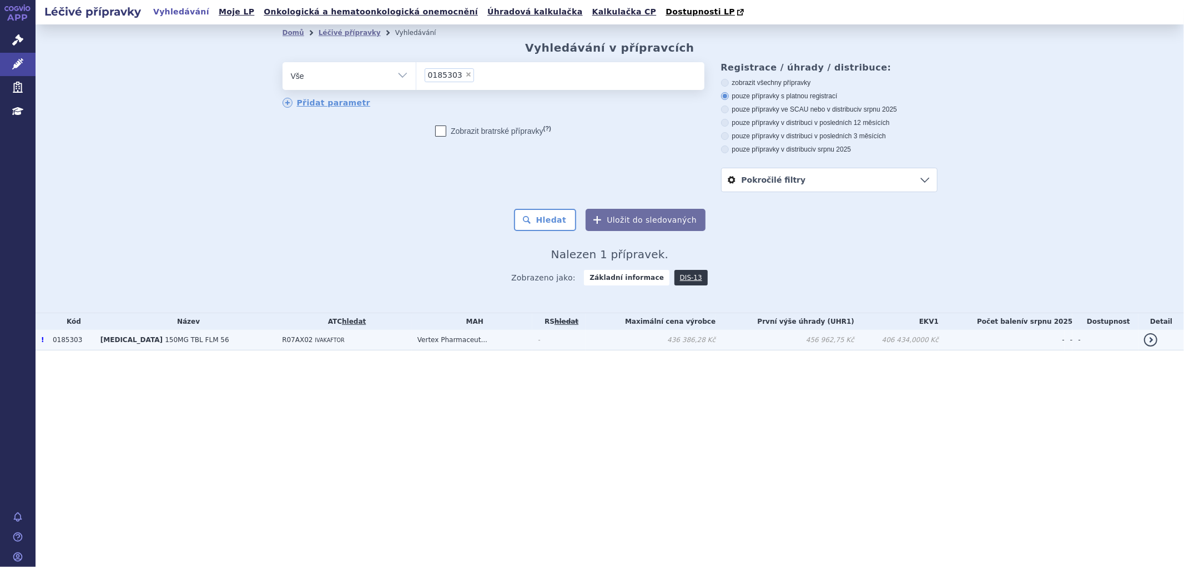
click at [495, 341] on td "Vertex Pharmaceut..." at bounding box center [472, 340] width 120 height 21
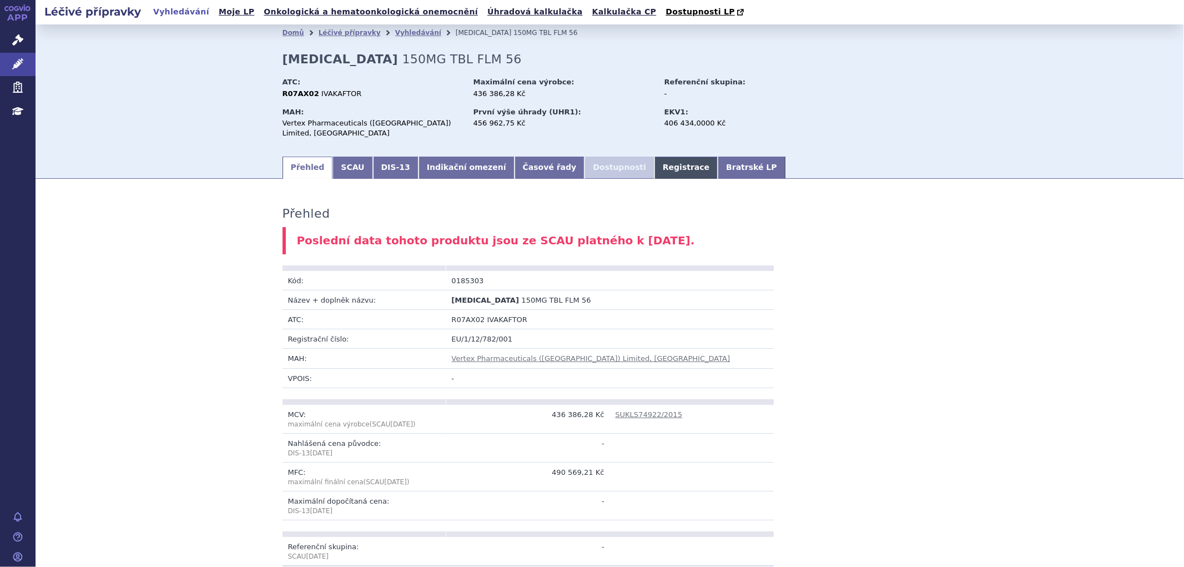
click at [655, 158] on link "Registrace" at bounding box center [686, 168] width 63 height 22
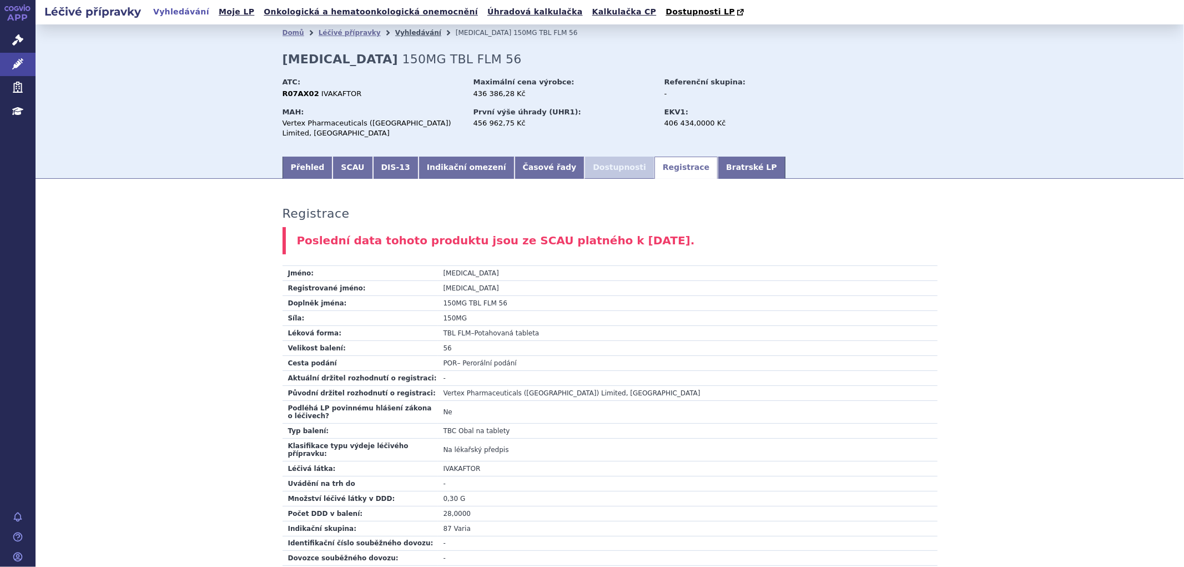
click at [395, 34] on link "Vyhledávání" at bounding box center [418, 33] width 46 height 8
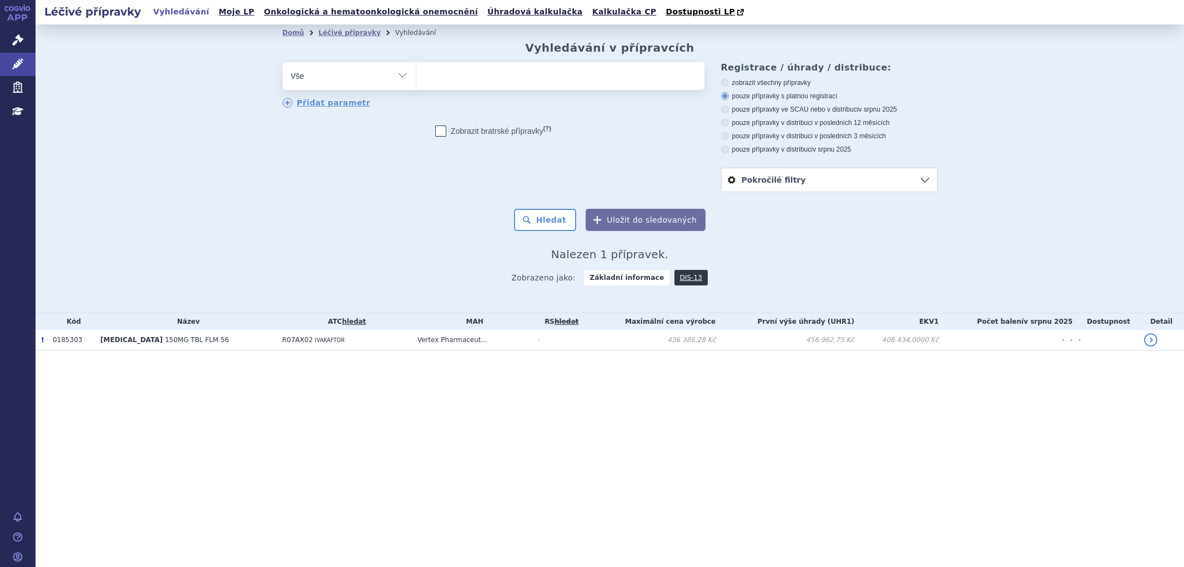
select select
type input "0238785"
select select "0238785"
click at [554, 213] on button "Hledat" at bounding box center [545, 220] width 63 height 22
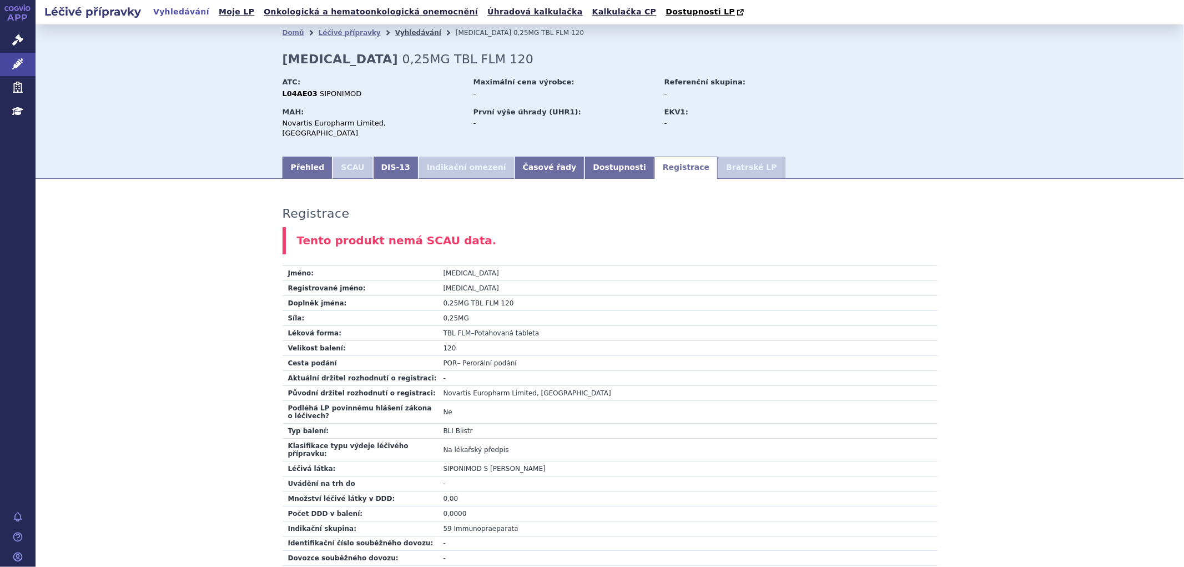
click at [401, 31] on link "Vyhledávání" at bounding box center [418, 33] width 46 height 8
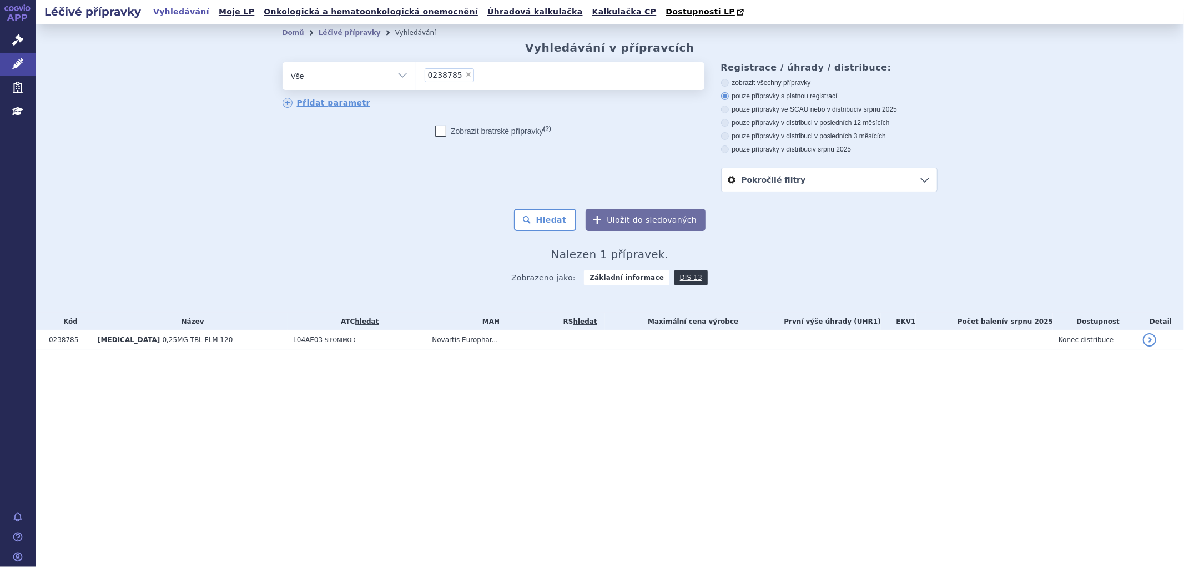
drag, startPoint x: 460, startPoint y: 73, endPoint x: 461, endPoint y: 79, distance: 5.7
click at [465, 73] on span "×" at bounding box center [468, 74] width 7 height 7
click at [416, 73] on select "0238785" at bounding box center [416, 76] width 1 height 28
select select
type input "0207269"
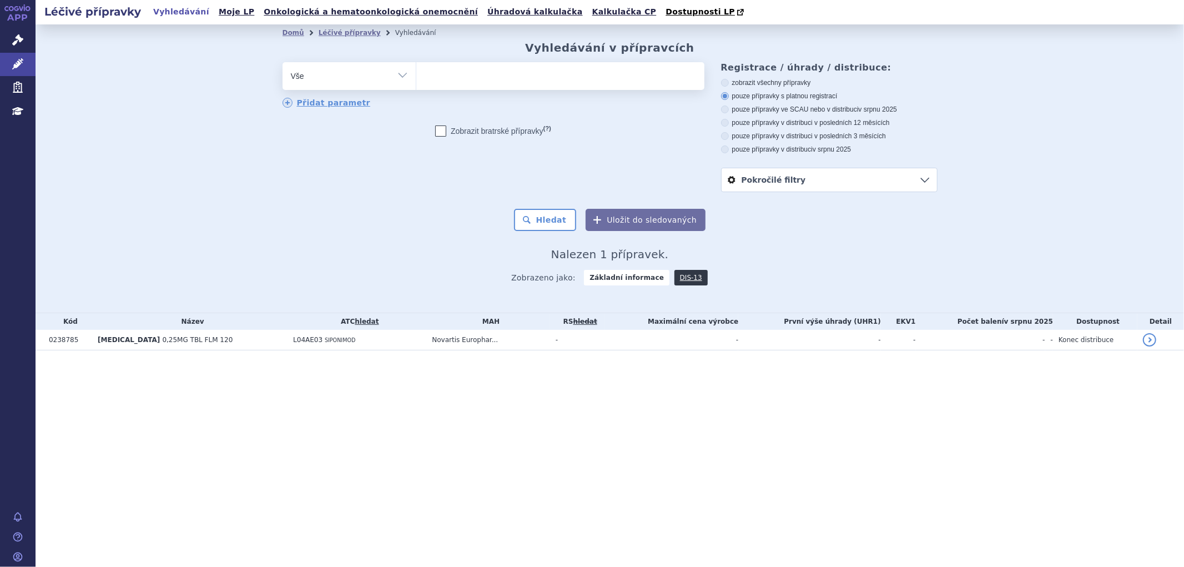
select select "0207269"
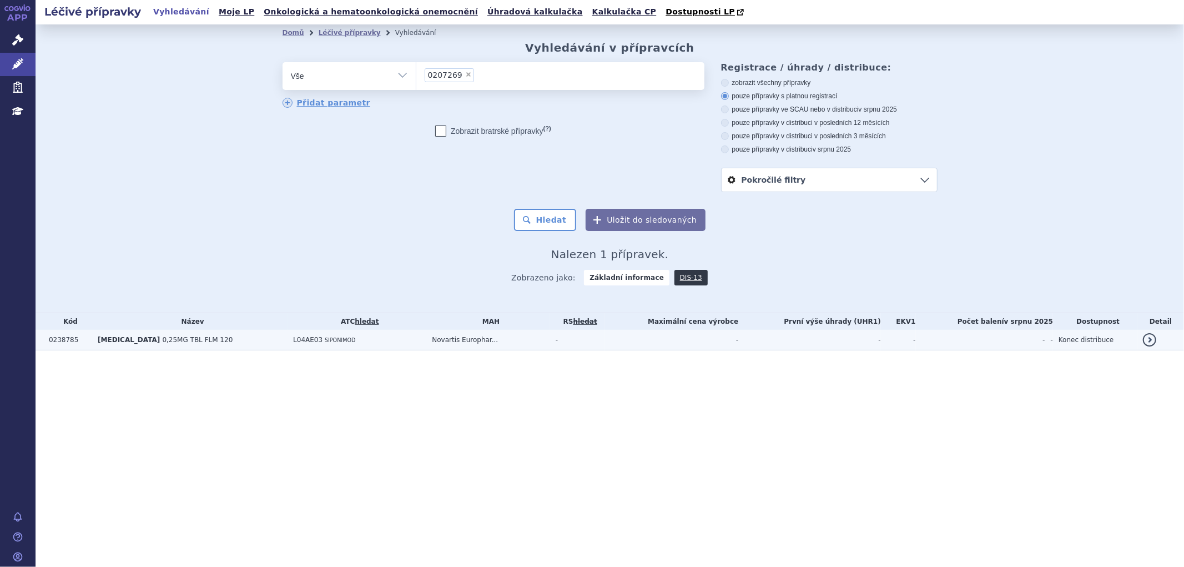
click at [396, 340] on td "L04AE03 SIPONIMOD" at bounding box center [357, 340] width 139 height 21
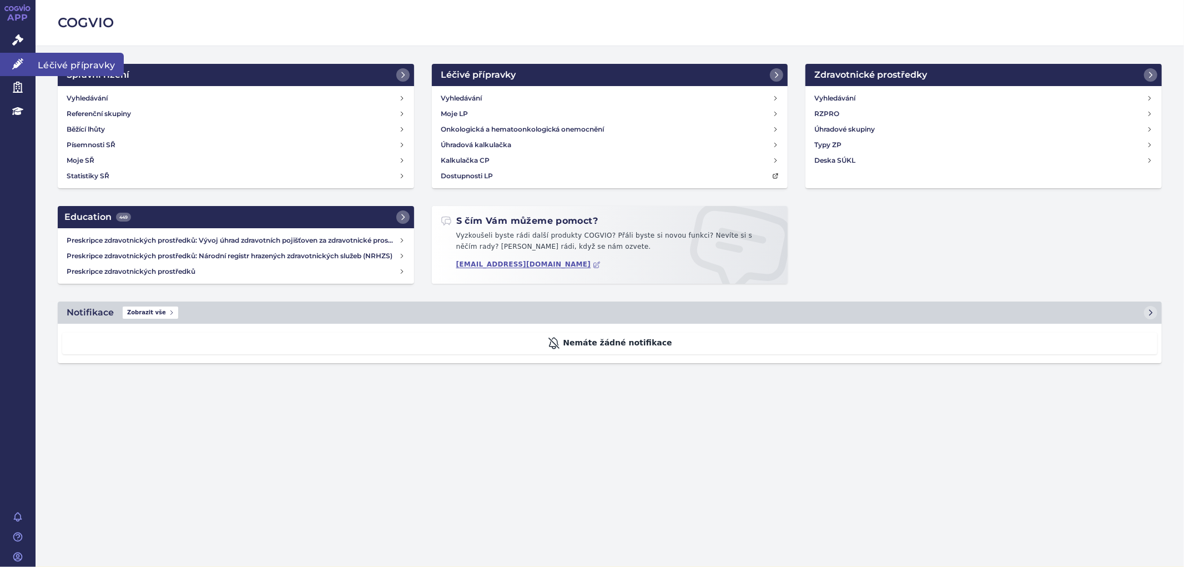
click at [12, 63] on icon at bounding box center [17, 63] width 11 height 11
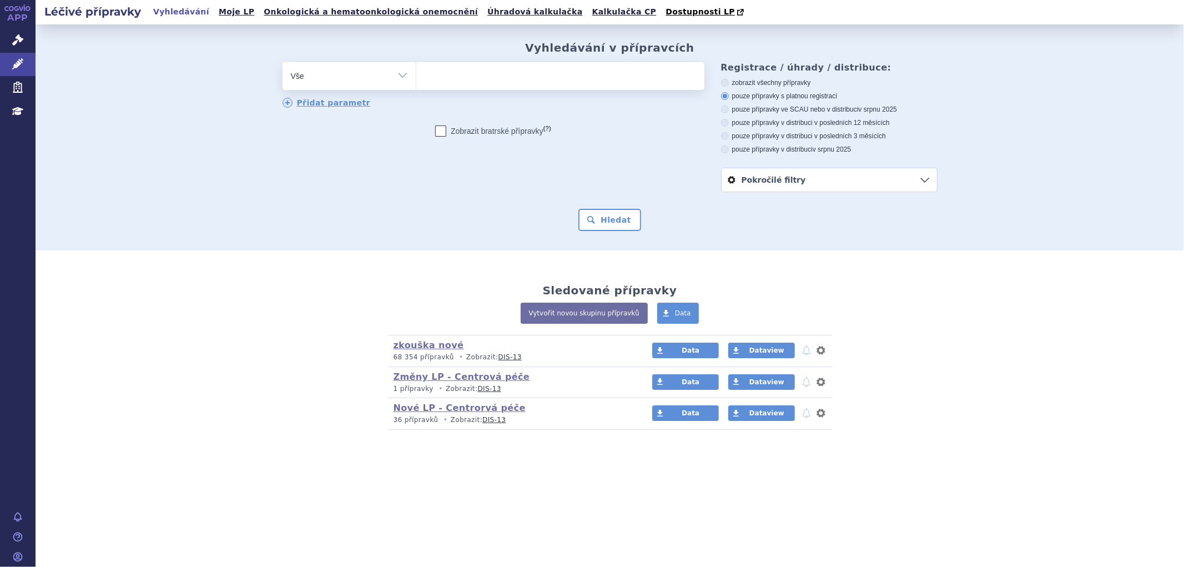
click at [474, 85] on ul at bounding box center [560, 73] width 288 height 23
click at [416, 85] on select at bounding box center [416, 76] width 1 height 28
paste input "0255425"
type input "0255425"
select select "0255425"
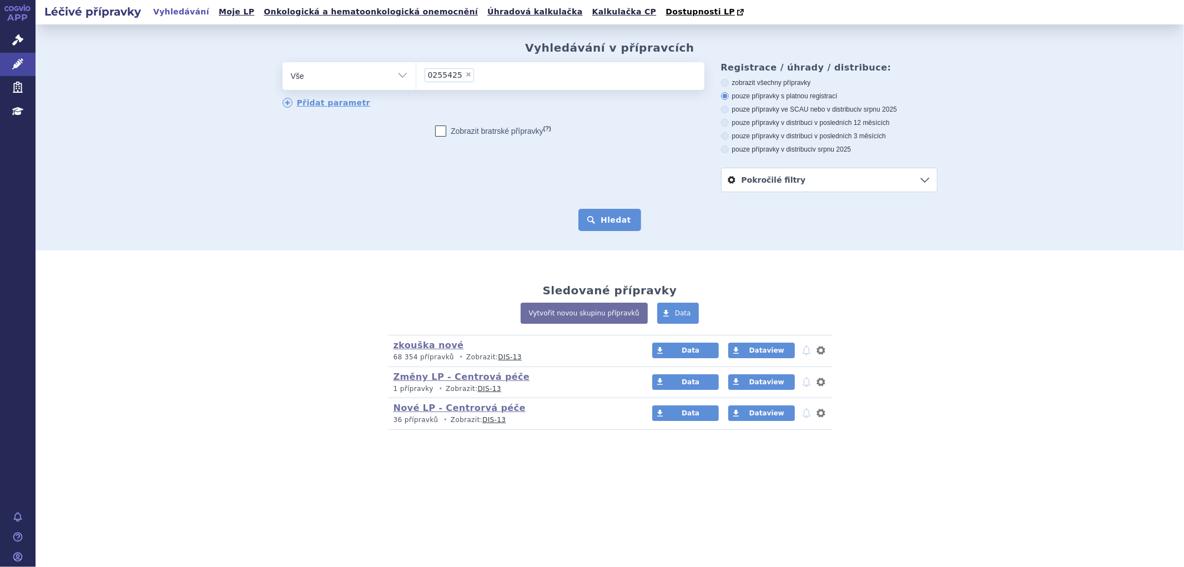
click at [622, 227] on button "Hledat" at bounding box center [610, 220] width 63 height 22
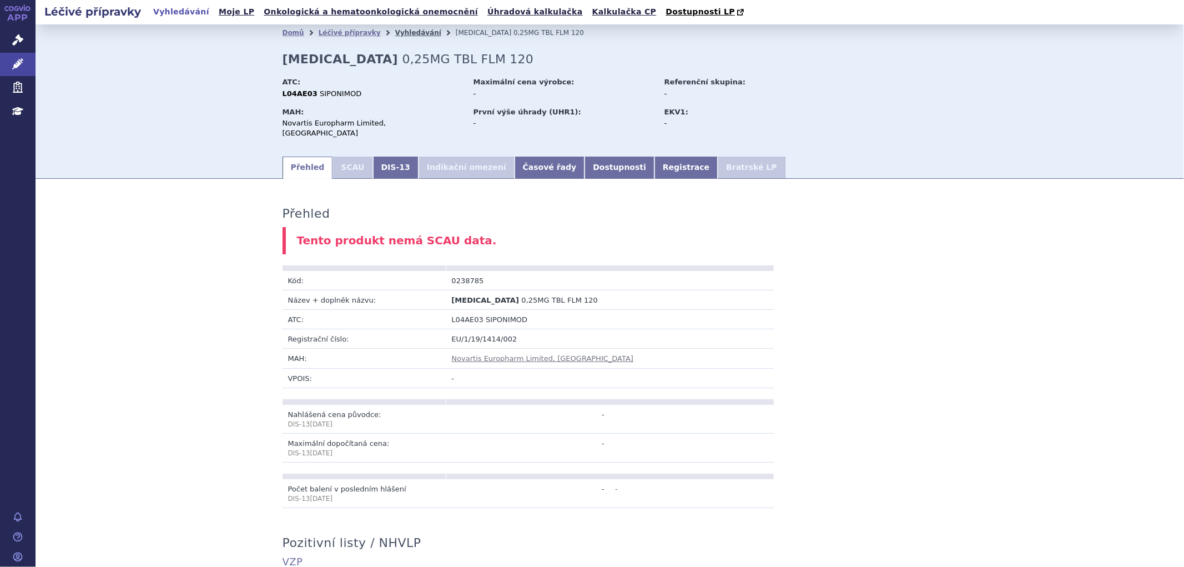
click at [413, 31] on link "Vyhledávání" at bounding box center [418, 33] width 46 height 8
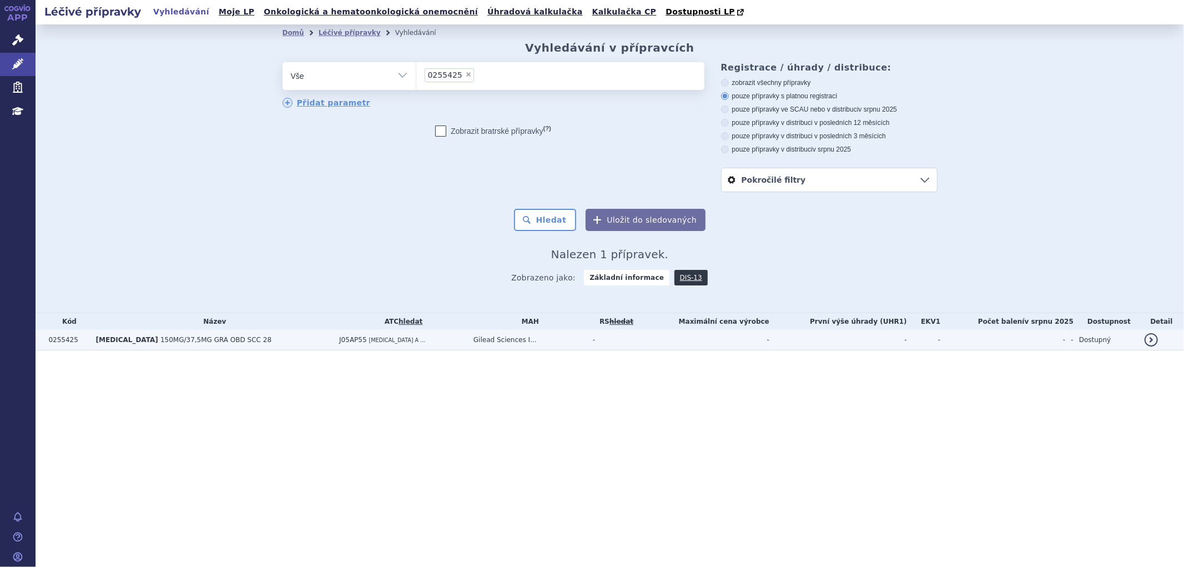
click at [508, 342] on td "Gilead Sciences I..." at bounding box center [527, 340] width 119 height 21
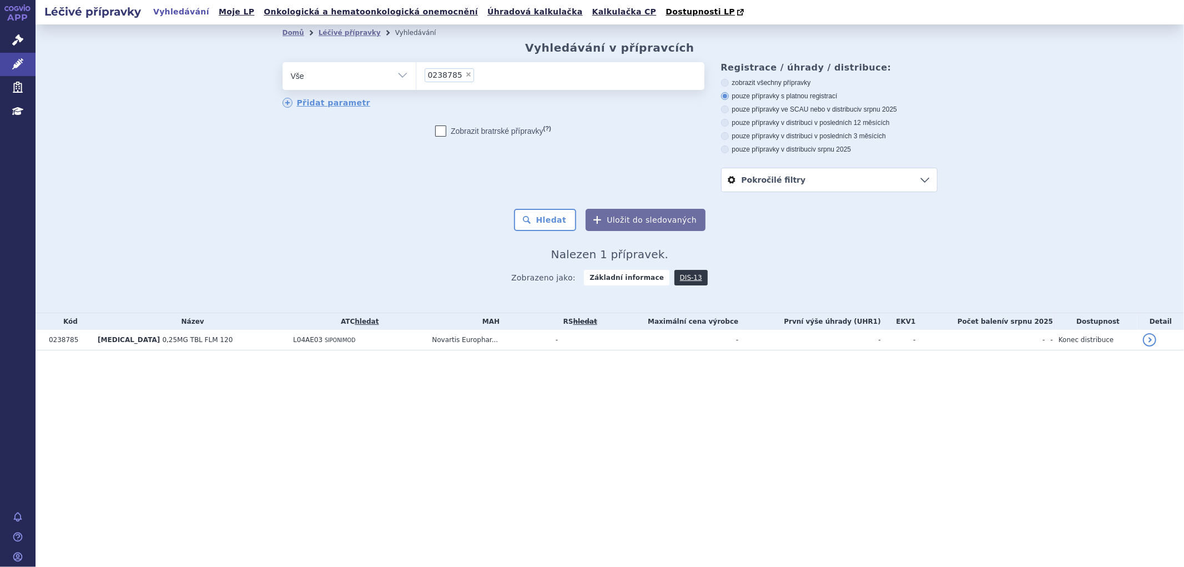
click at [465, 78] on span "×" at bounding box center [468, 74] width 7 height 7
click at [416, 78] on select "0238785" at bounding box center [416, 76] width 1 height 28
click at [464, 73] on ul "× 0238785" at bounding box center [560, 74] width 288 height 24
click at [416, 73] on select "0238785" at bounding box center [416, 76] width 1 height 28
select select
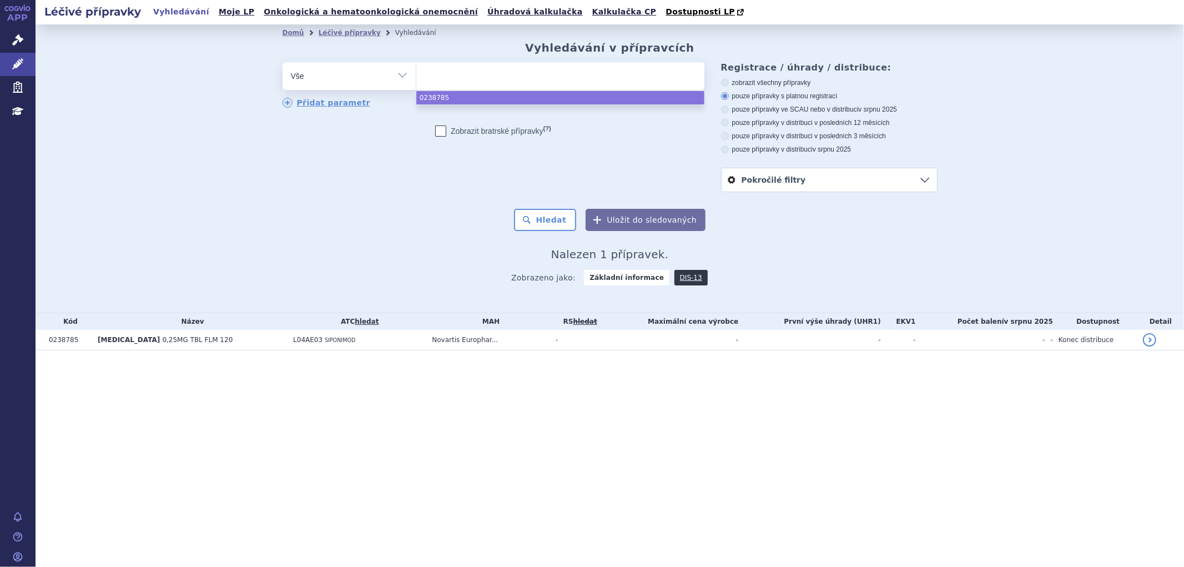
type input "0193805"
select select "0193805"
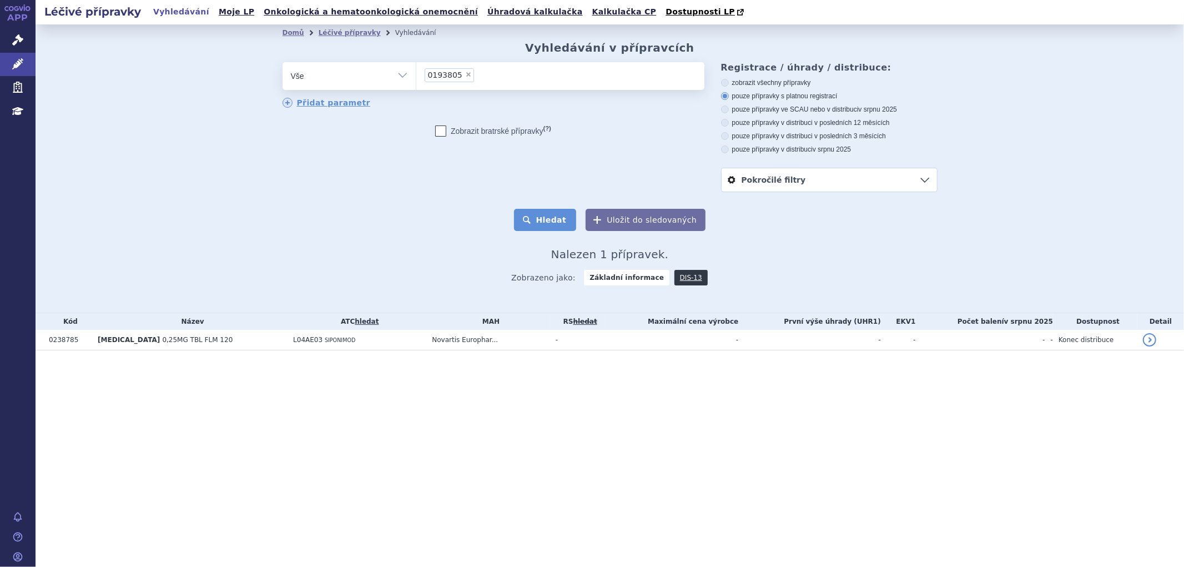
click at [549, 219] on button "Hledat" at bounding box center [545, 220] width 63 height 22
click at [465, 76] on span "×" at bounding box center [468, 74] width 7 height 7
click at [416, 76] on select "0193805" at bounding box center [416, 76] width 1 height 28
select select
type input "0221093"
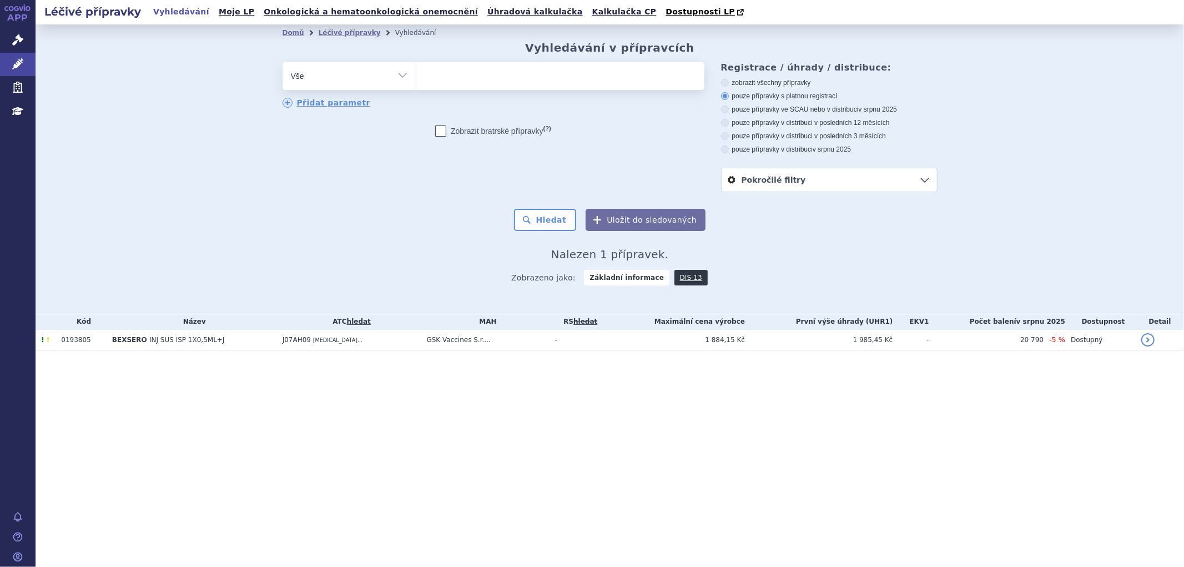
select select "0221093"
click at [562, 222] on button "Hledat" at bounding box center [545, 220] width 63 height 22
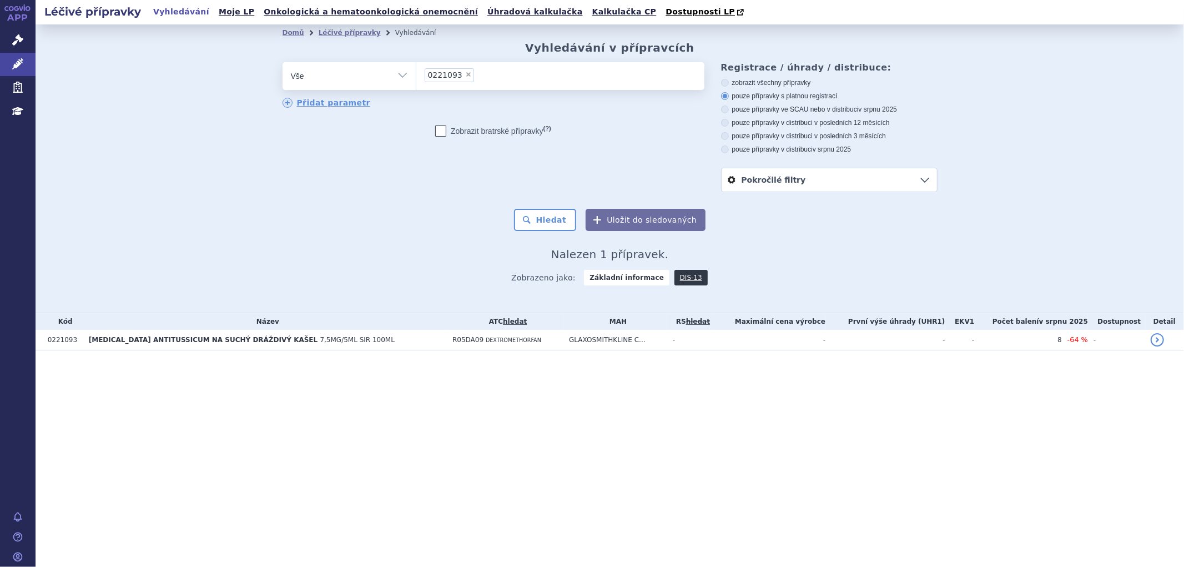
click at [466, 75] on span "×" at bounding box center [468, 74] width 7 height 7
click at [416, 75] on select "0221093" at bounding box center [416, 76] width 1 height 28
select select
type input "0253285"
select select "0253285"
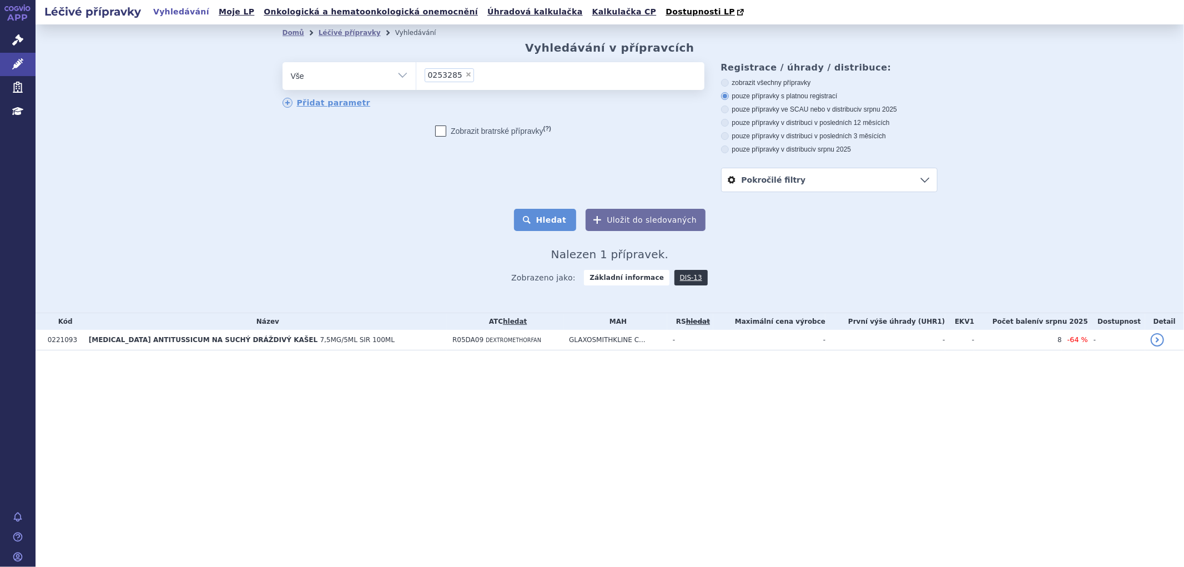
click at [554, 220] on button "Hledat" at bounding box center [545, 220] width 63 height 22
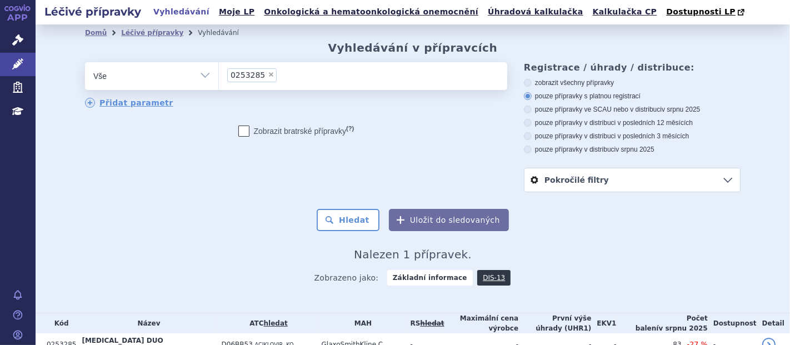
click at [268, 73] on span "×" at bounding box center [271, 74] width 7 height 7
click at [219, 73] on select "0253285" at bounding box center [218, 76] width 1 height 28
select select
type input "[MEDICAL_DATA]"
select select "[MEDICAL_DATA]"
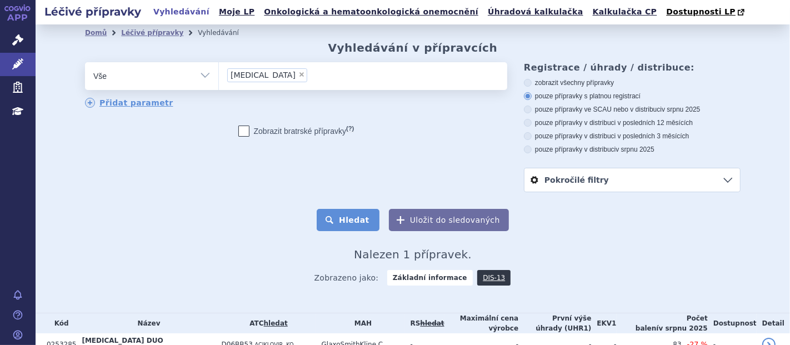
click at [341, 217] on button "Hledat" at bounding box center [348, 220] width 63 height 22
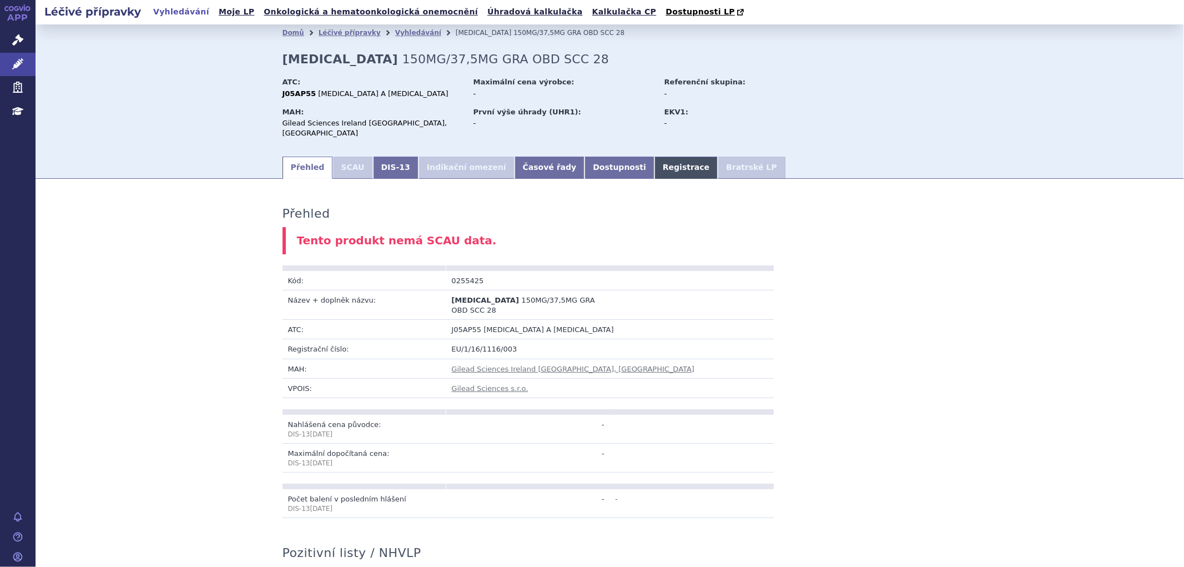
click at [655, 157] on link "Registrace" at bounding box center [686, 168] width 63 height 22
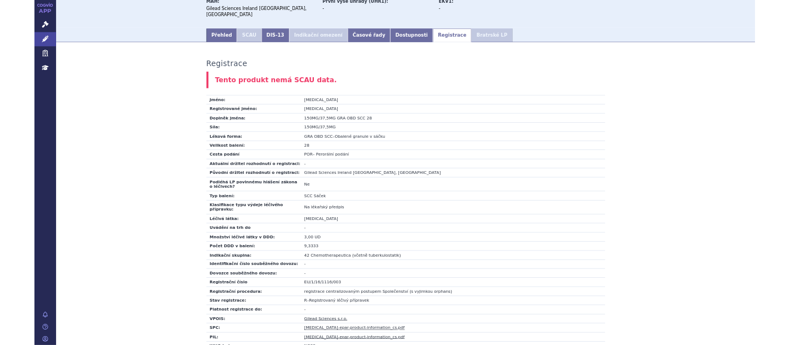
scroll to position [123, 0]
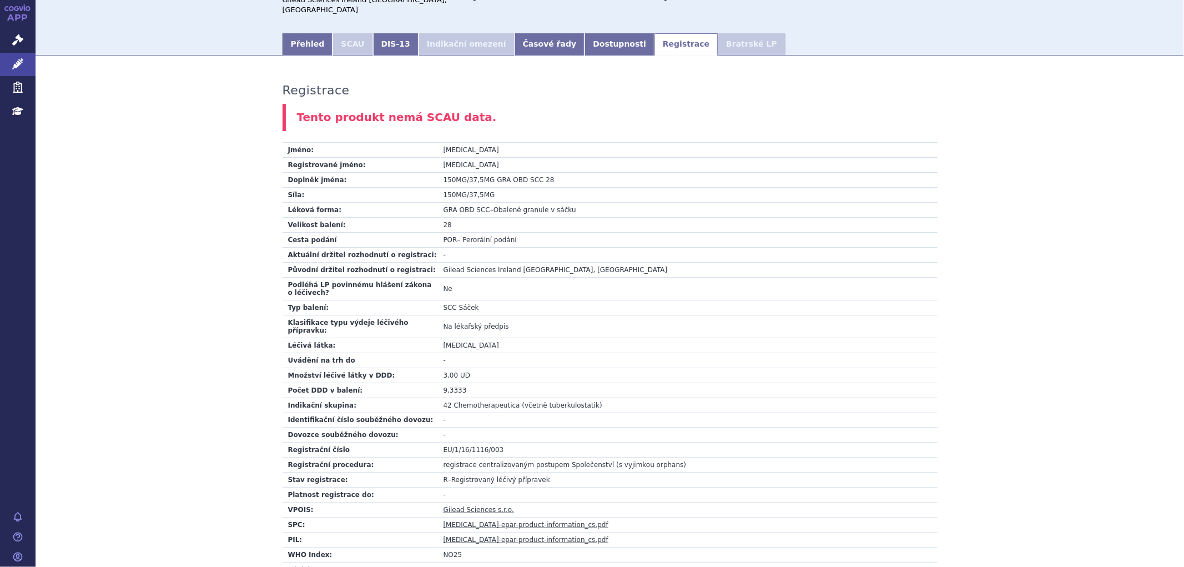
click at [475, 247] on td "-" at bounding box center [688, 254] width 500 height 15
click at [451, 247] on td "-" at bounding box center [688, 254] width 500 height 15
drag, startPoint x: 391, startPoint y: 243, endPoint x: 346, endPoint y: 243, distance: 45.0
click at [346, 247] on td "Aktuální držitel rozhodnutí o registraci:" at bounding box center [360, 254] width 155 height 15
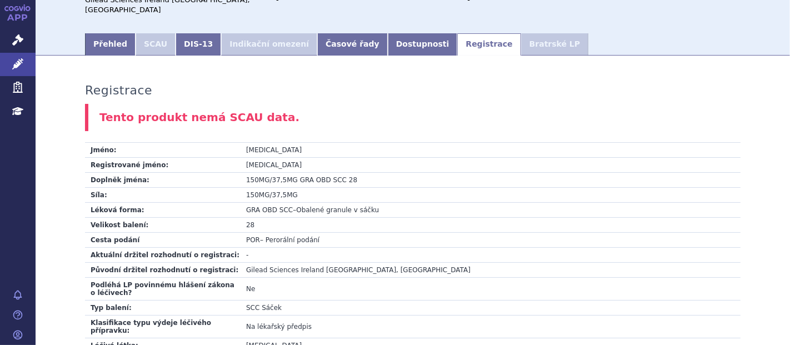
click at [249, 143] on td "EPCLUSA" at bounding box center [490, 150] width 500 height 15
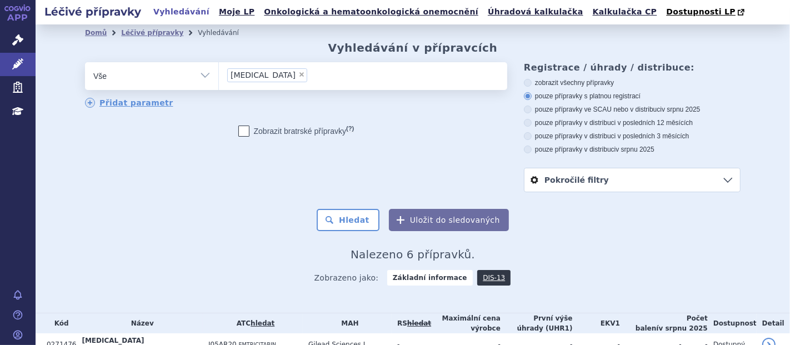
click at [265, 78] on li "× BIKTARVY" at bounding box center [267, 75] width 80 height 14
click at [219, 78] on select "BIKTARVY" at bounding box center [218, 76] width 1 height 28
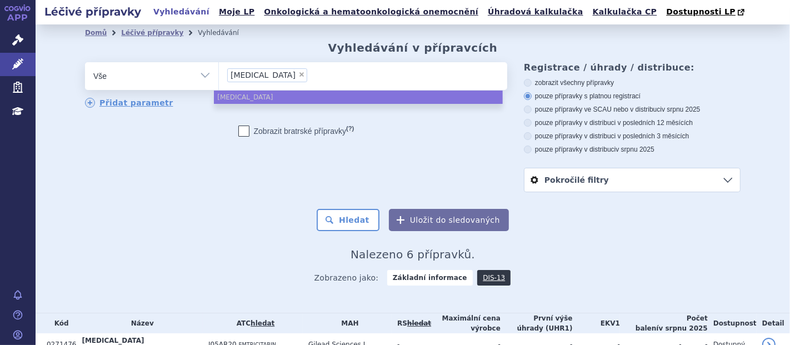
click at [298, 75] on span "×" at bounding box center [301, 74] width 7 height 7
click at [219, 75] on select "BIKTARVY" at bounding box center [218, 76] width 1 height 28
select select
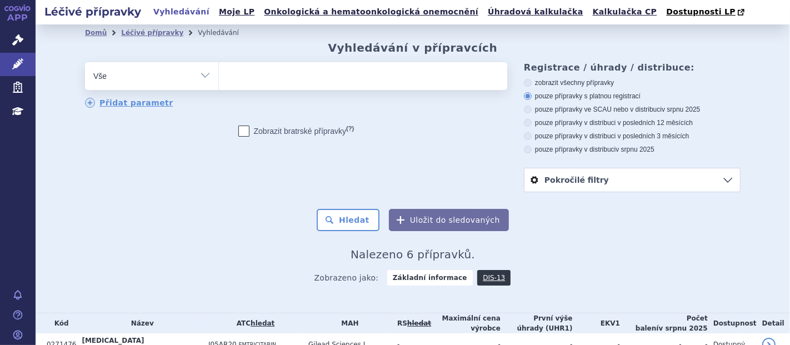
type input "ZIBOR"
select select "ZIBOR"
click at [358, 215] on button "Hledat" at bounding box center [348, 220] width 63 height 22
